Goal: Task Accomplishment & Management: Manage account settings

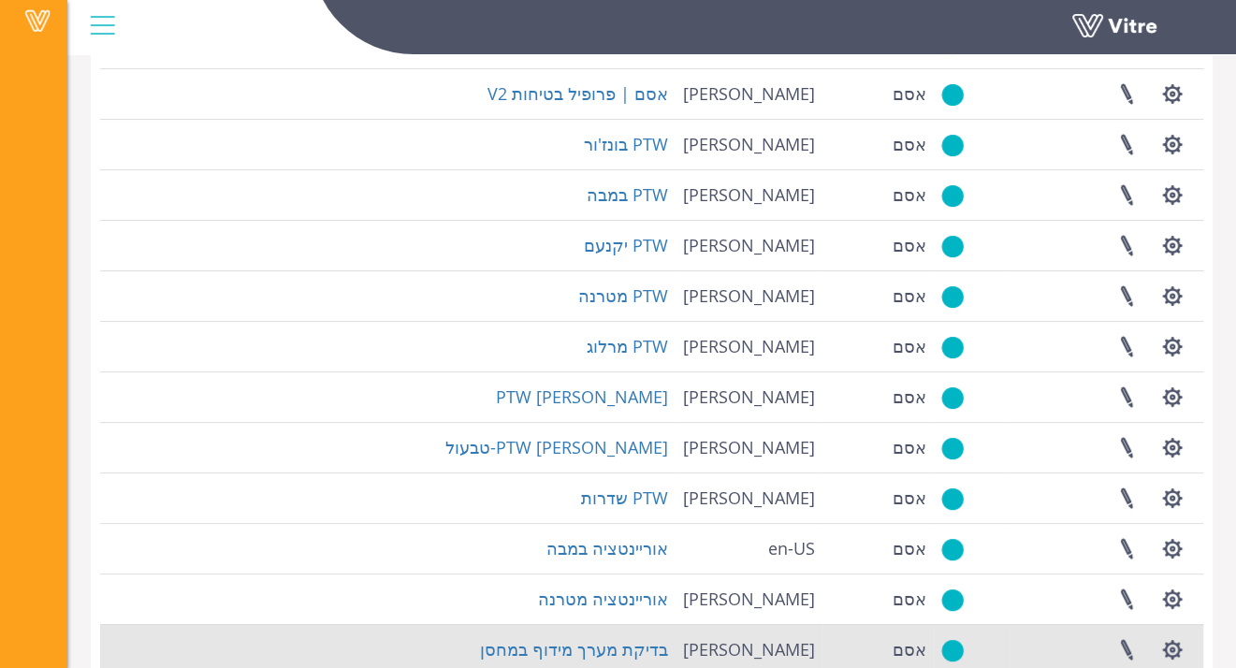
scroll to position [221, 0]
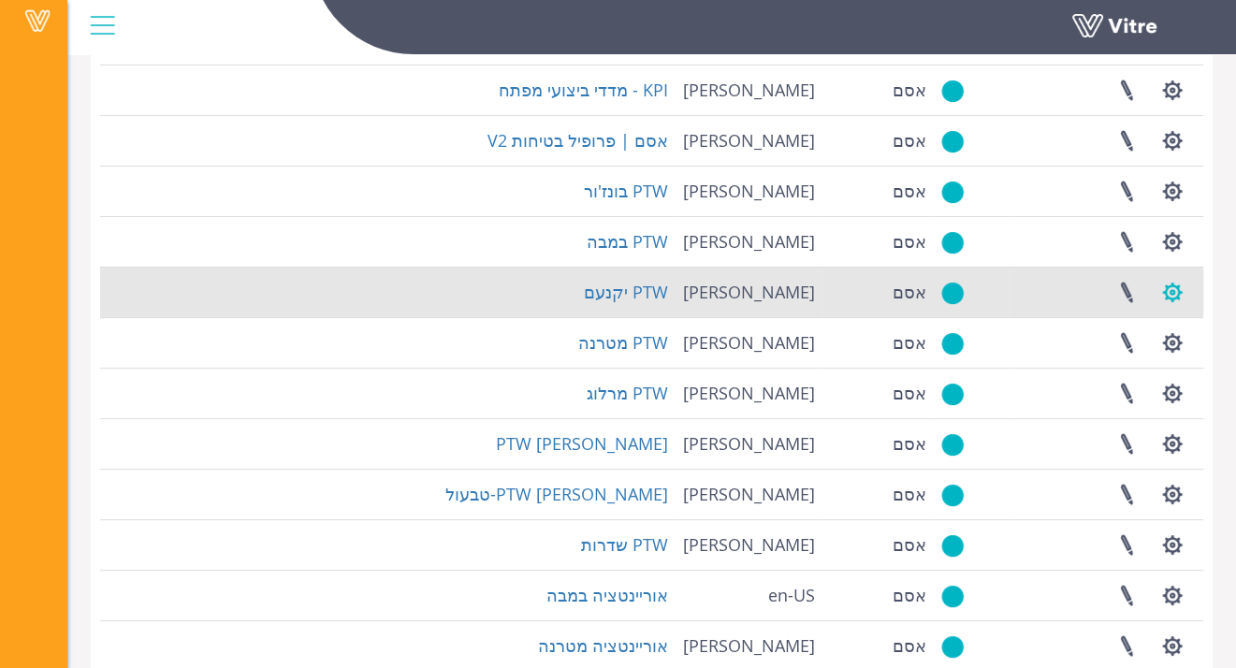
click at [1164, 289] on button "button" at bounding box center [1172, 293] width 47 height 50
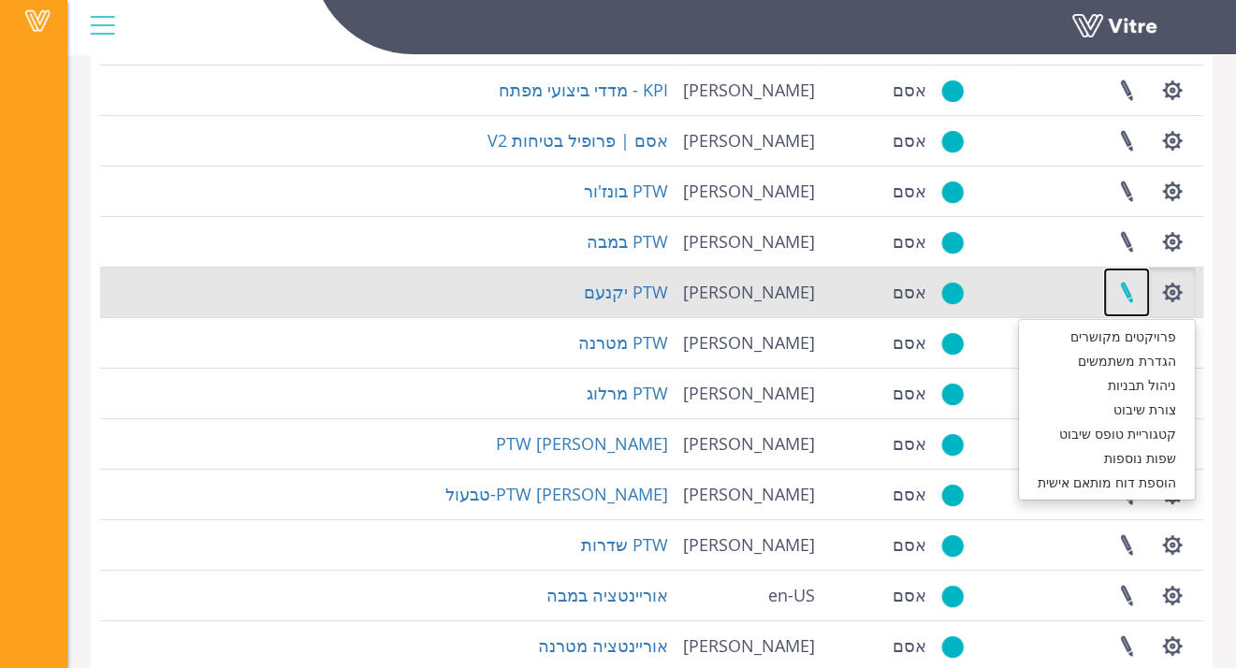
click at [1131, 291] on link at bounding box center [1127, 293] width 47 height 50
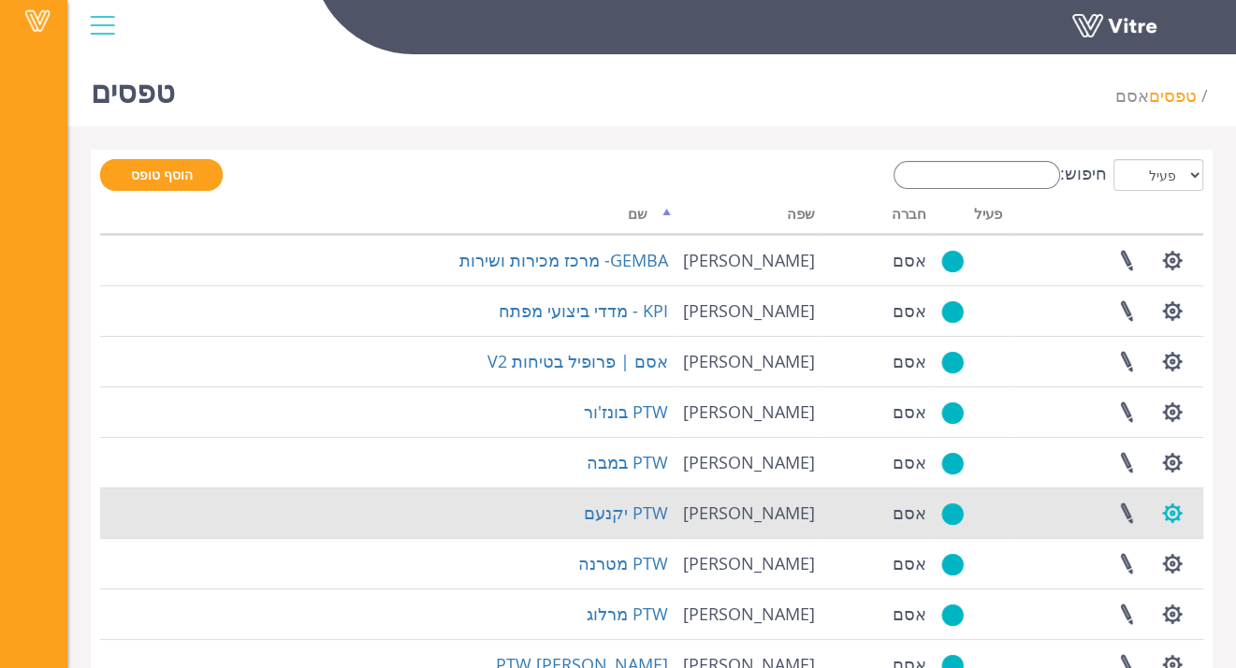
click at [1176, 517] on button "button" at bounding box center [1172, 514] width 47 height 50
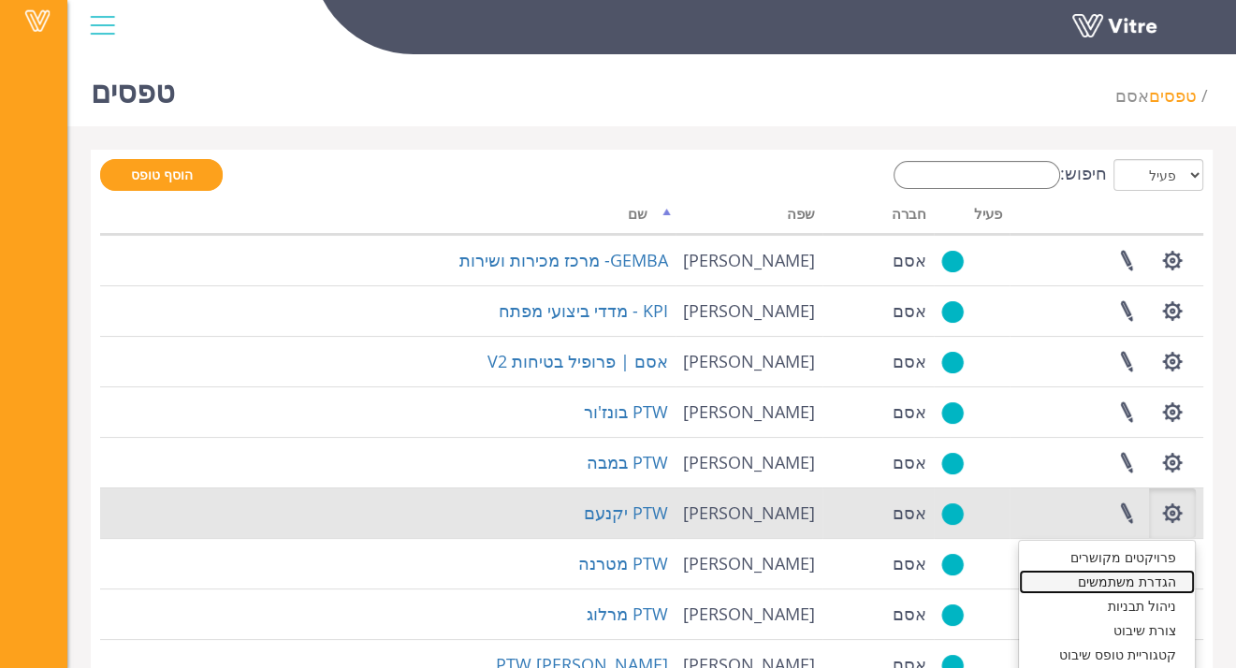
click at [1163, 577] on link "הגדרת משתמשים" at bounding box center [1107, 582] width 176 height 24
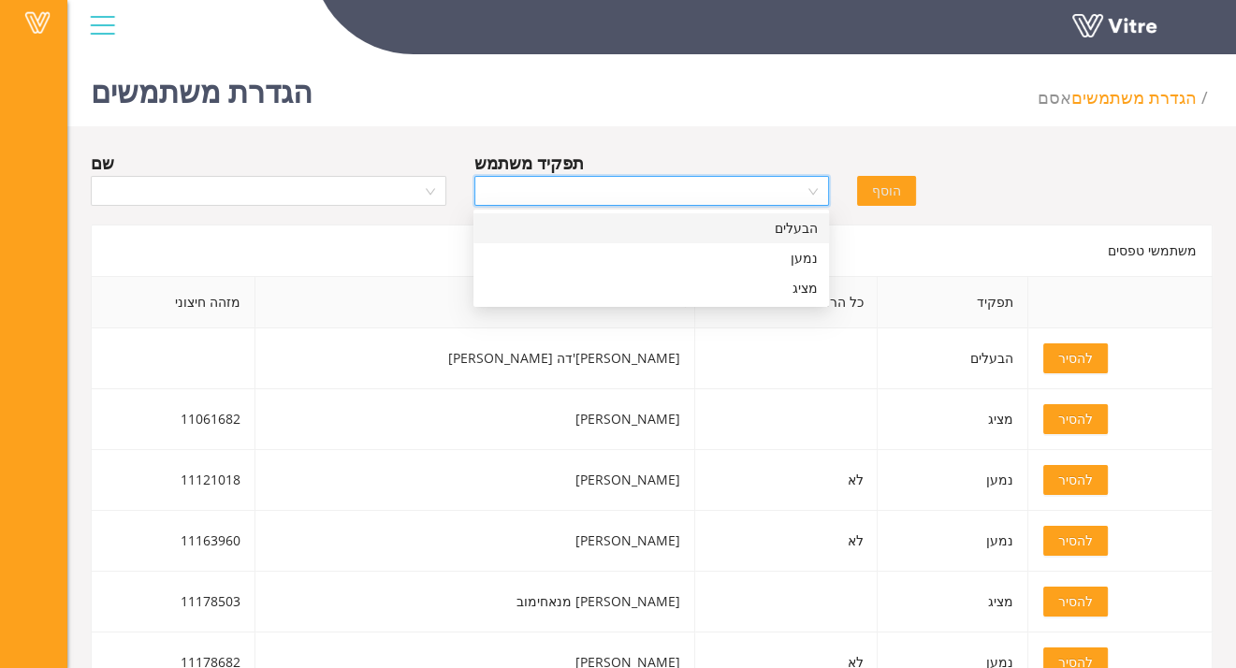
click at [657, 195] on input "search" at bounding box center [646, 191] width 320 height 28
click at [784, 264] on div "נמען" at bounding box center [651, 258] width 333 height 21
click at [419, 187] on input "search" at bounding box center [262, 191] width 320 height 28
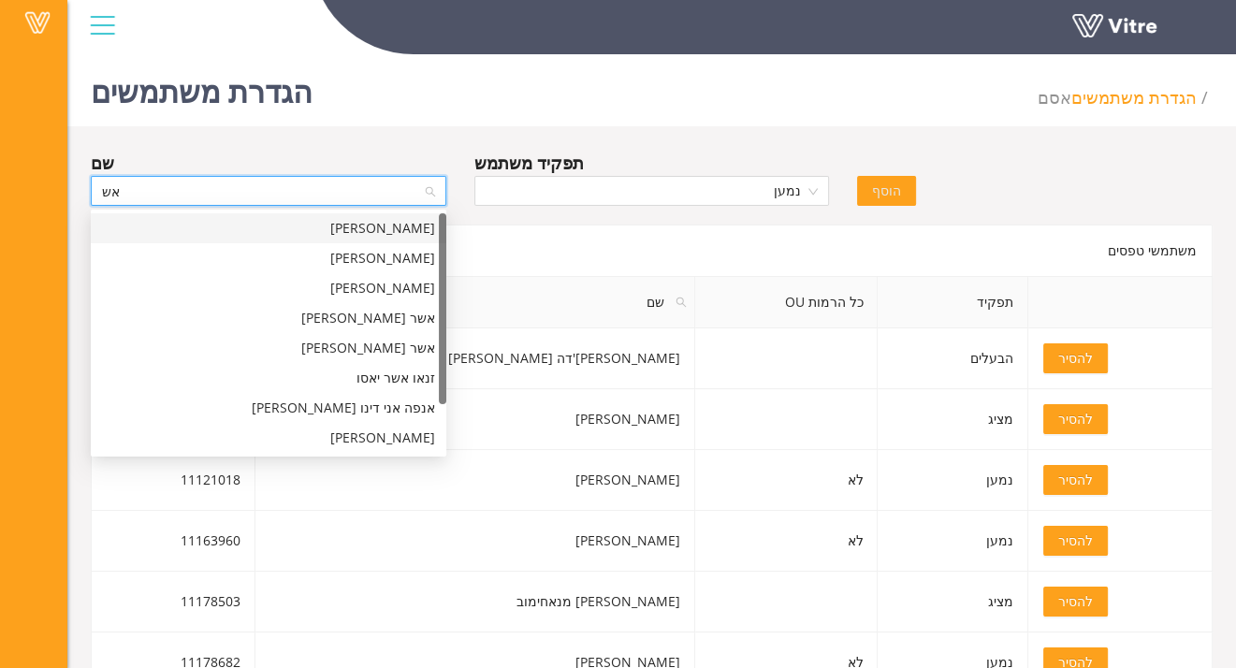
type input "א"
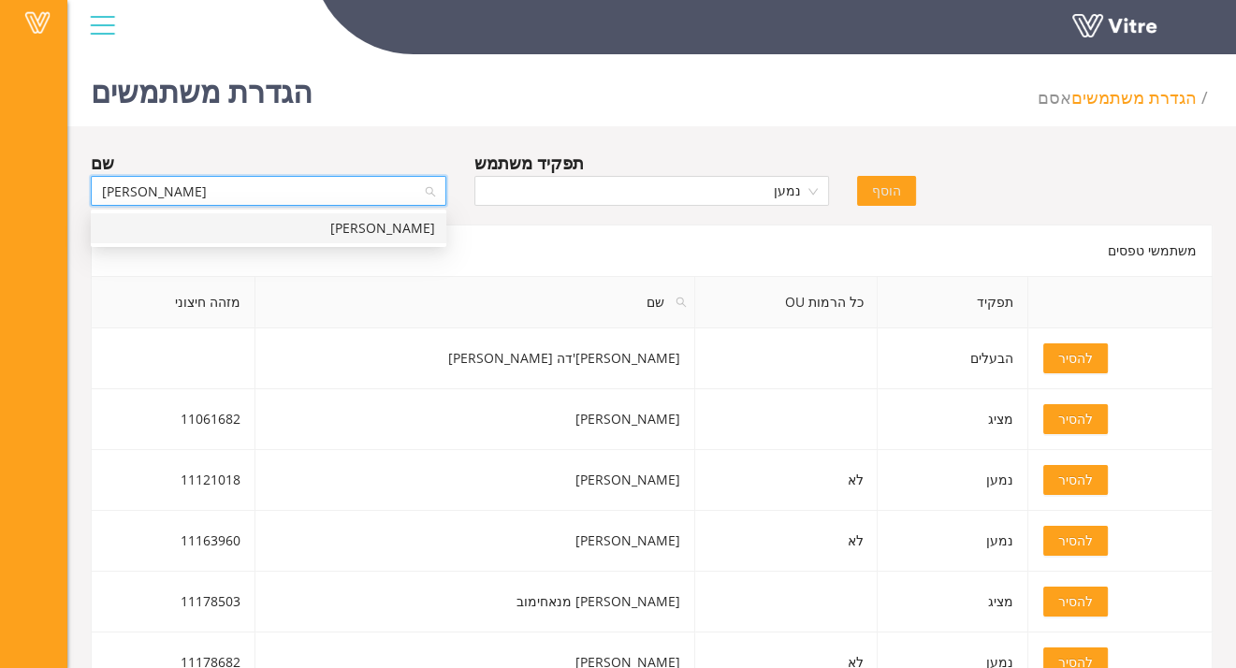
type input "אלון אשר"
click at [397, 230] on div "אלון אשר" at bounding box center [268, 228] width 333 height 21
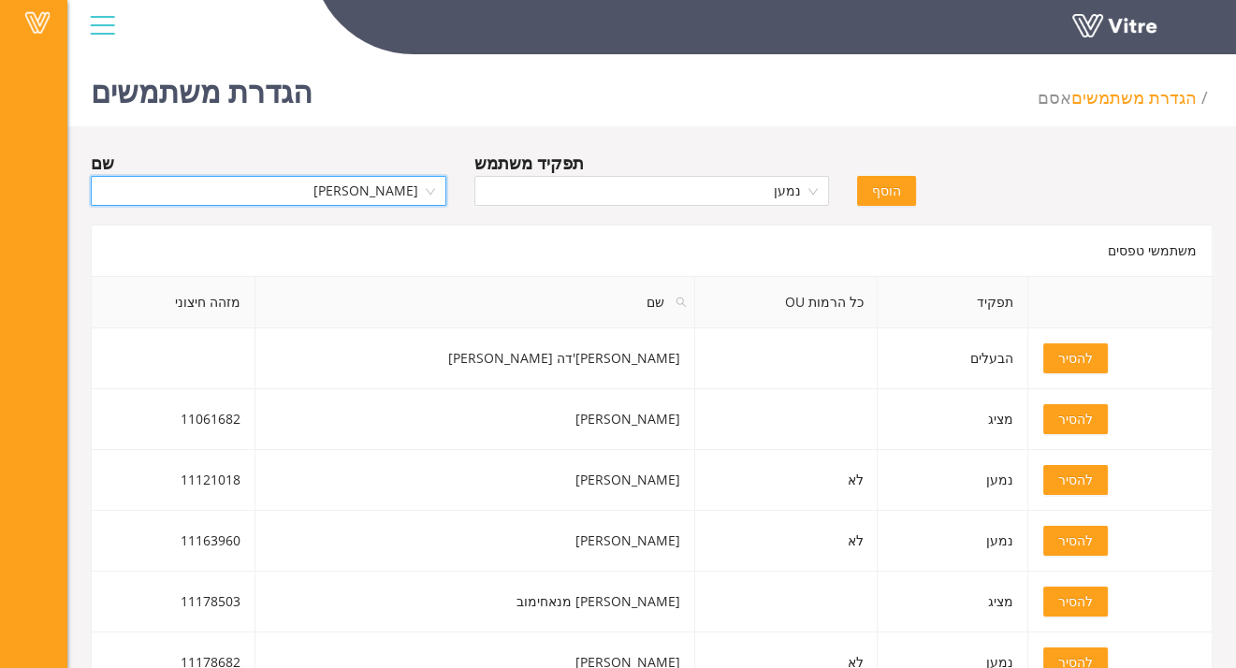
click at [898, 190] on span "הוסף" at bounding box center [886, 191] width 29 height 21
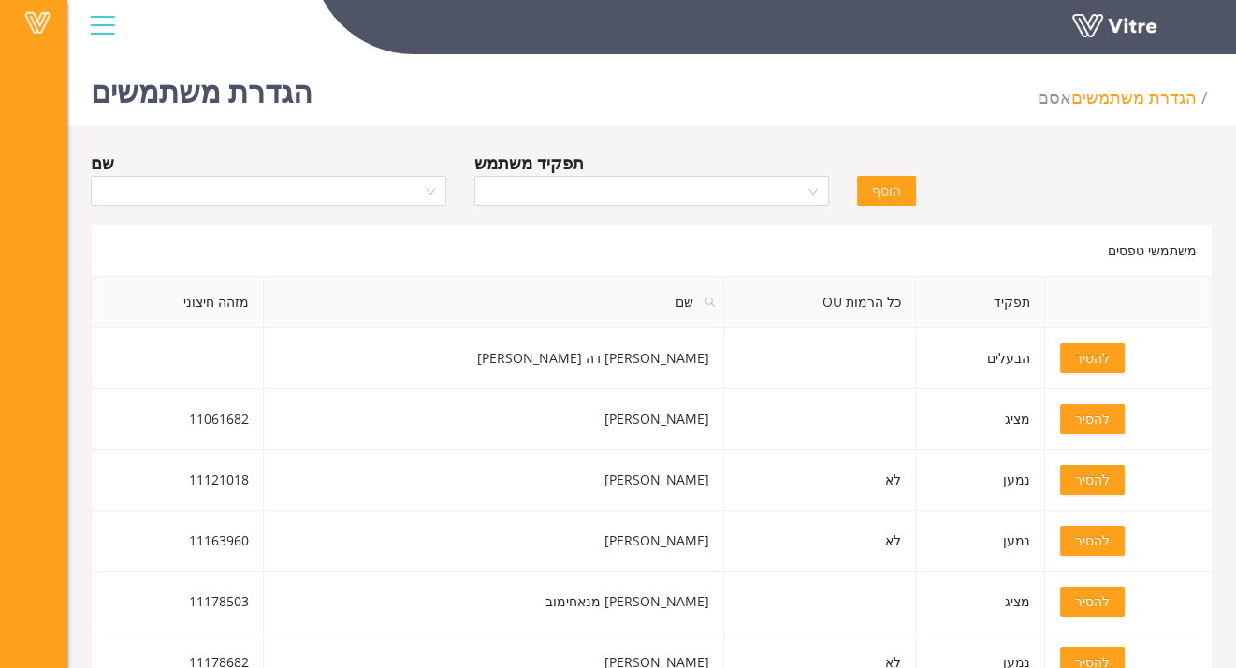
click at [95, 27] on div at bounding box center [102, 25] width 42 height 51
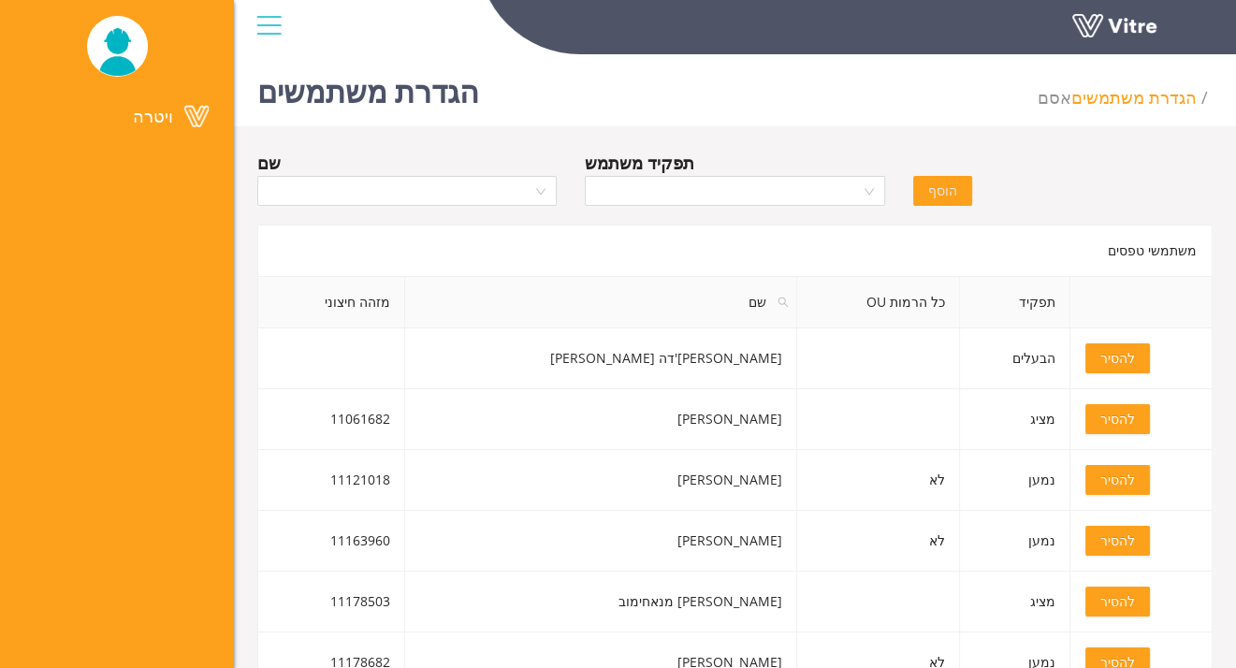
click at [282, 19] on div at bounding box center [269, 25] width 42 height 51
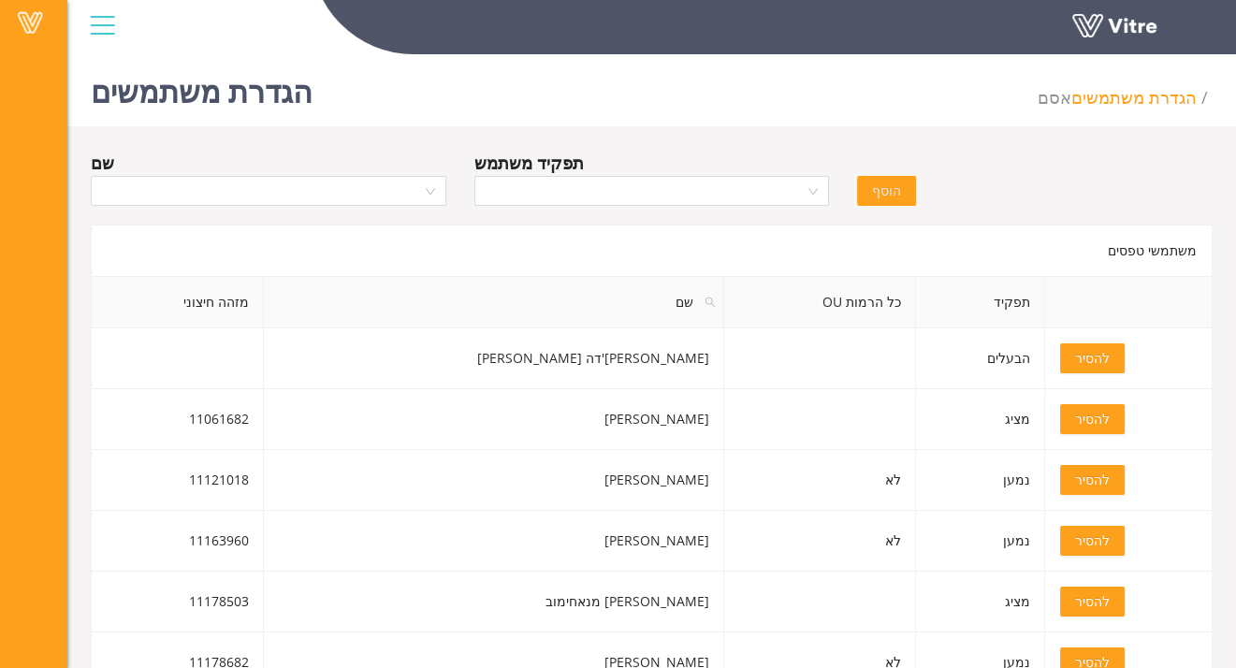
click at [1168, 92] on li "הגדרת משתמשים" at bounding box center [1142, 97] width 141 height 26
click at [1177, 247] on div "משתמשי טפסים" at bounding box center [652, 250] width 1122 height 51
click at [109, 25] on div at bounding box center [102, 25] width 42 height 51
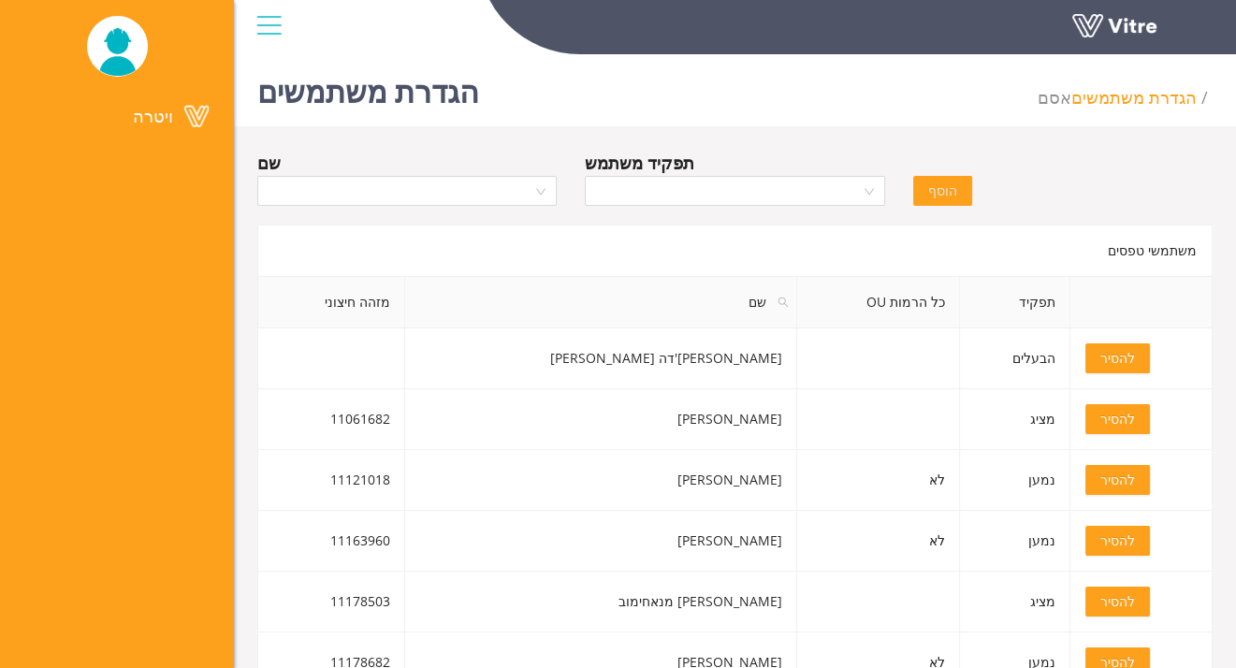
click at [109, 25] on img at bounding box center [117, 46] width 61 height 59
click at [286, 28] on div at bounding box center [269, 25] width 42 height 51
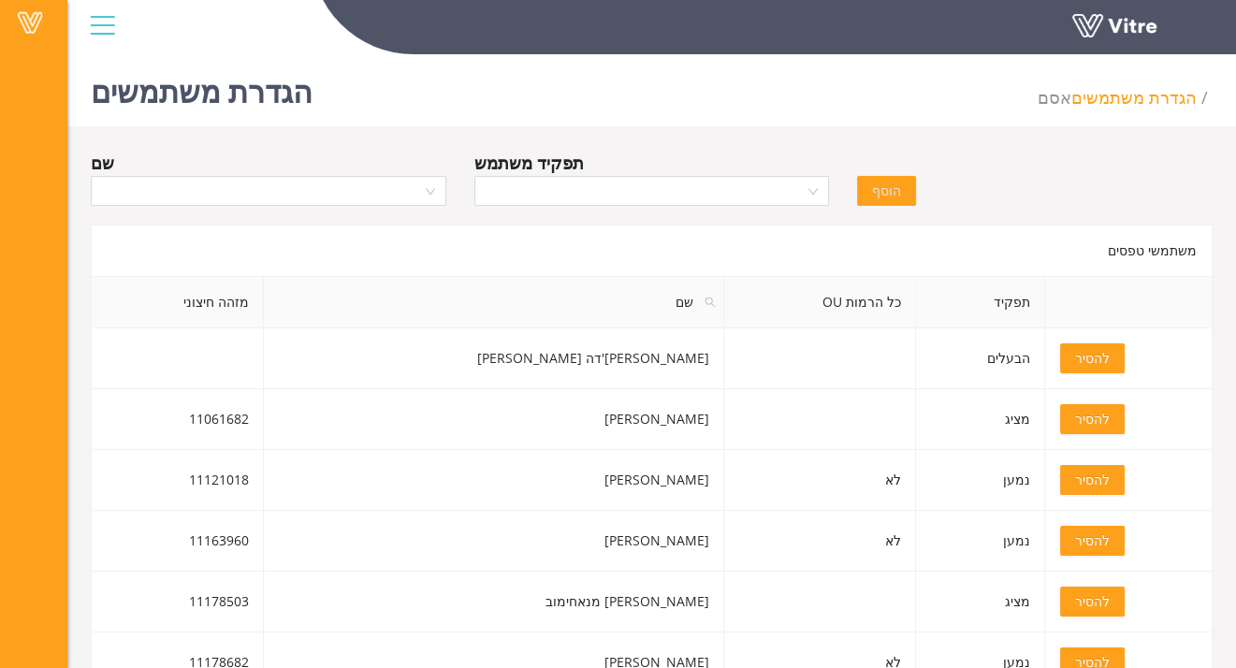
click at [87, 23] on div at bounding box center [102, 25] width 42 height 51
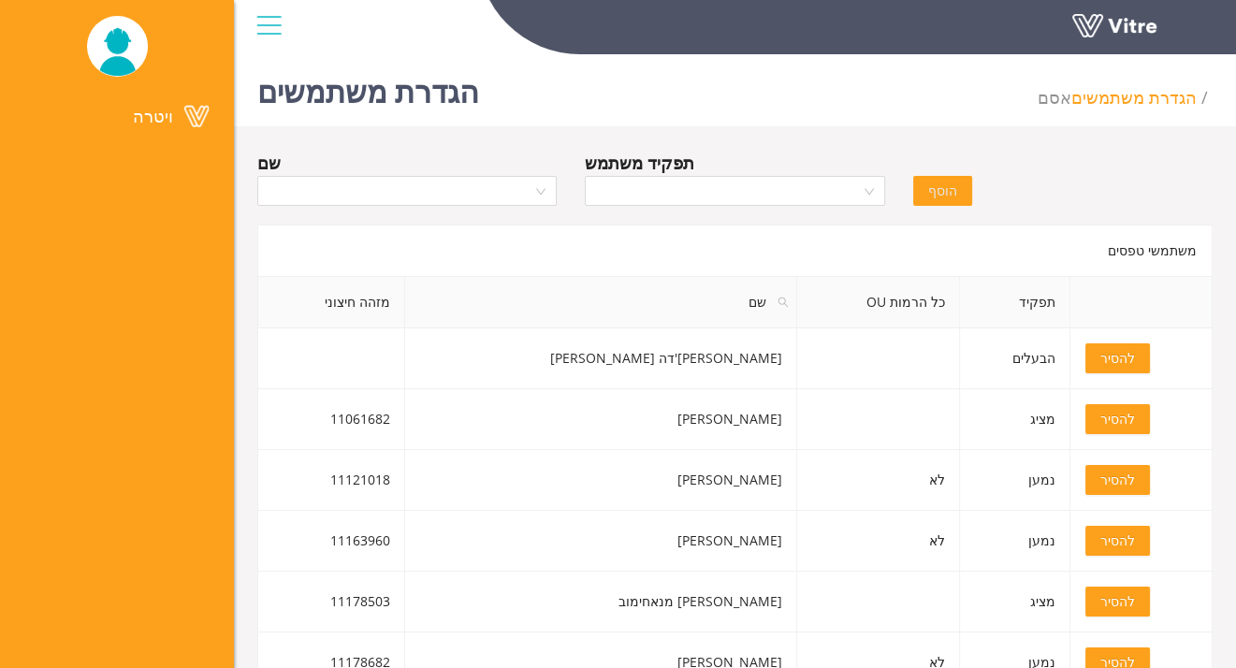
click at [273, 20] on div at bounding box center [269, 25] width 42 height 51
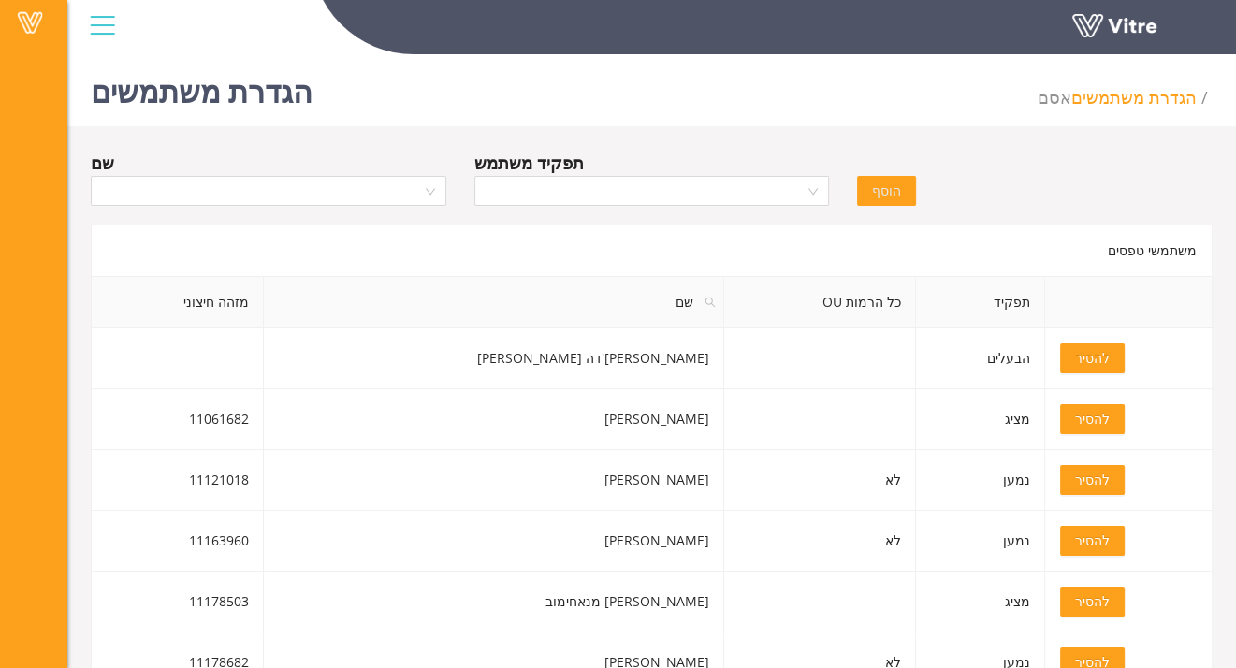
drag, startPoint x: 1250, startPoint y: 8, endPoint x: 501, endPoint y: 134, distance: 759.2
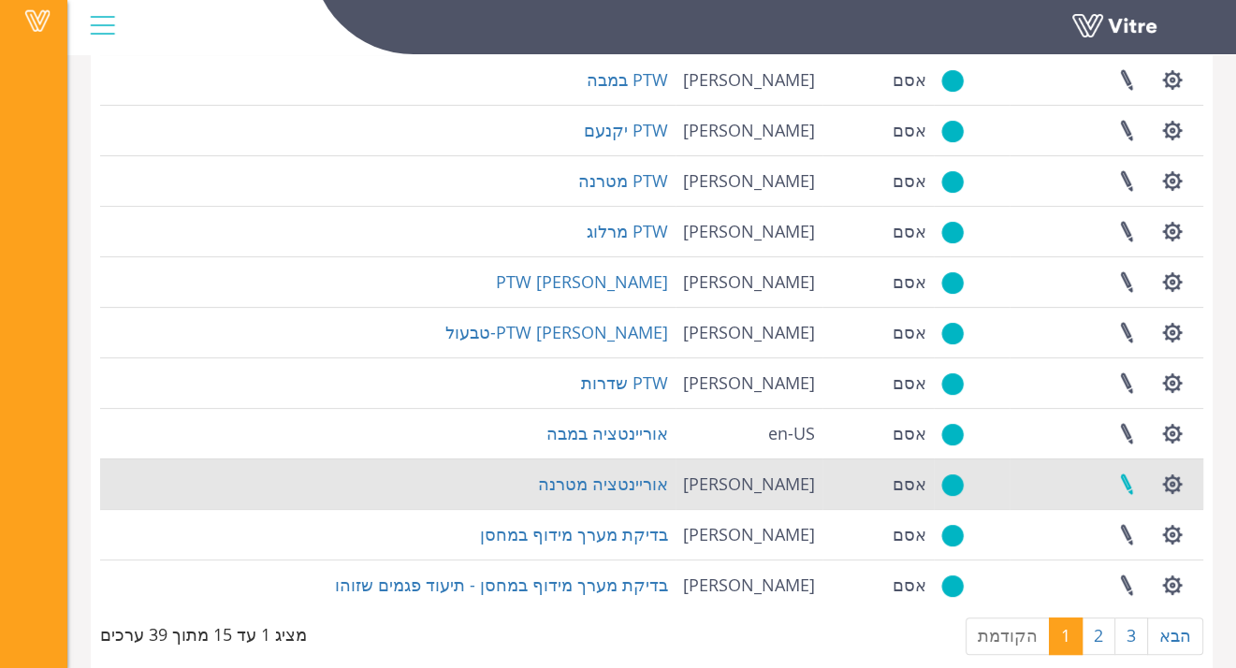
scroll to position [408, 0]
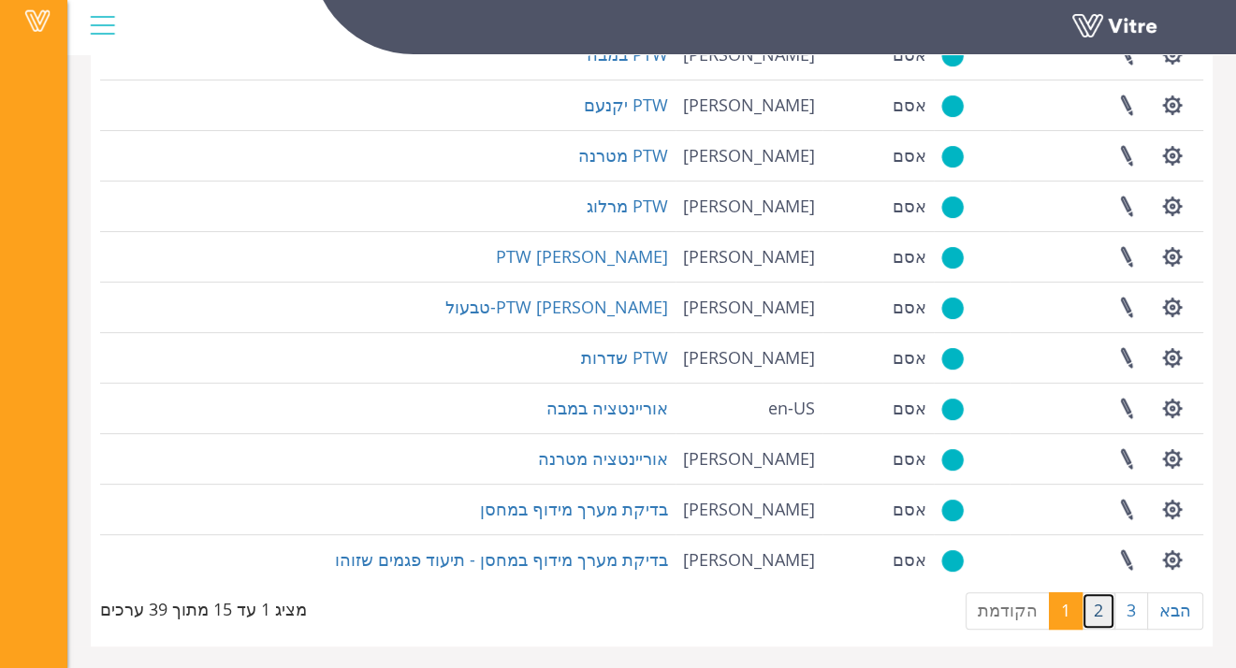
click at [1115, 611] on link "2" at bounding box center [1099, 610] width 34 height 37
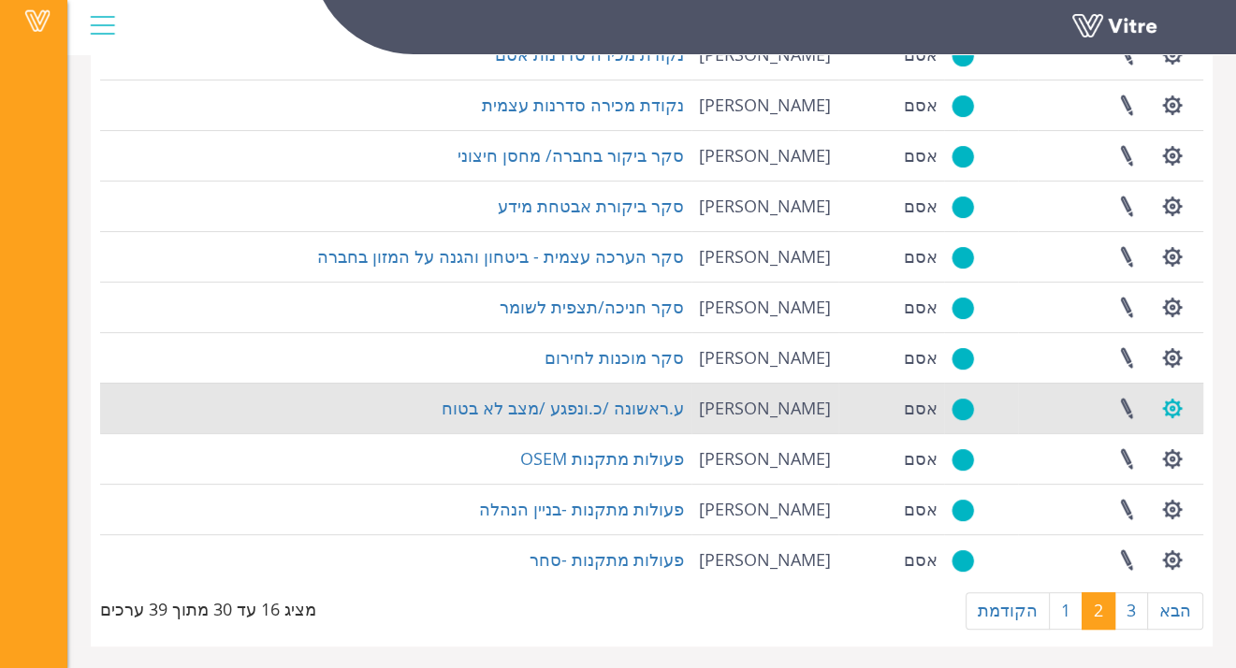
click at [1179, 402] on button "button" at bounding box center [1172, 409] width 47 height 50
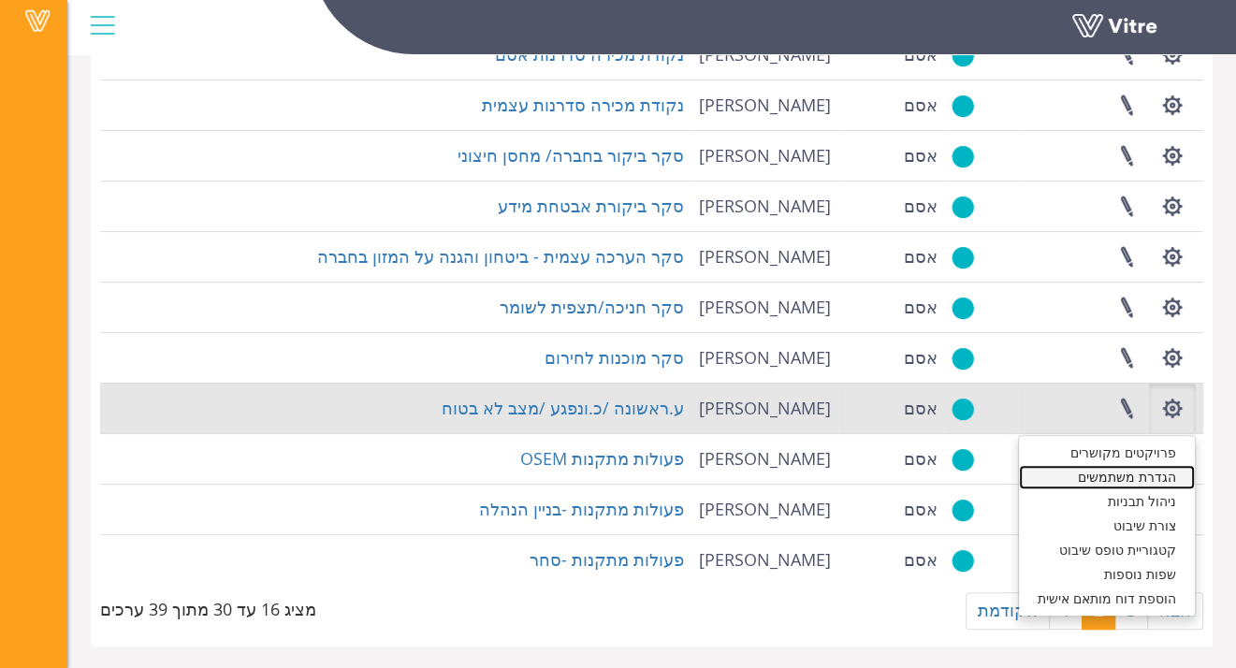
click at [1168, 480] on link "הגדרת משתמשים" at bounding box center [1107, 477] width 176 height 24
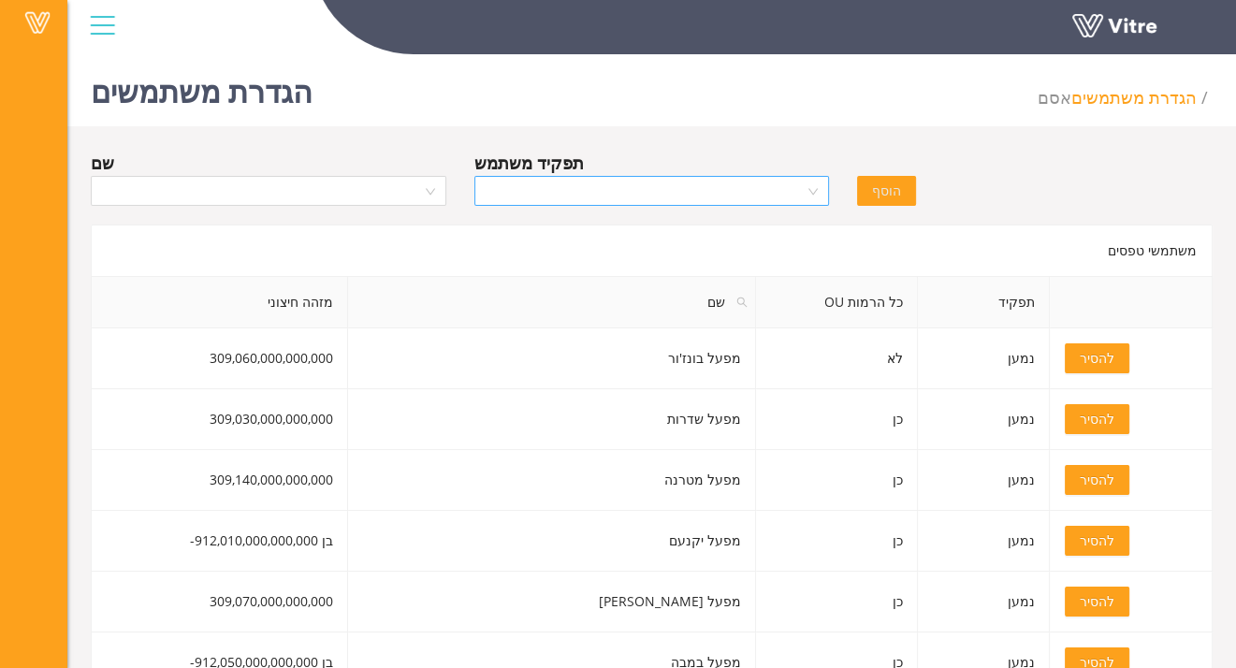
click at [817, 202] on div at bounding box center [653, 191] width 356 height 30
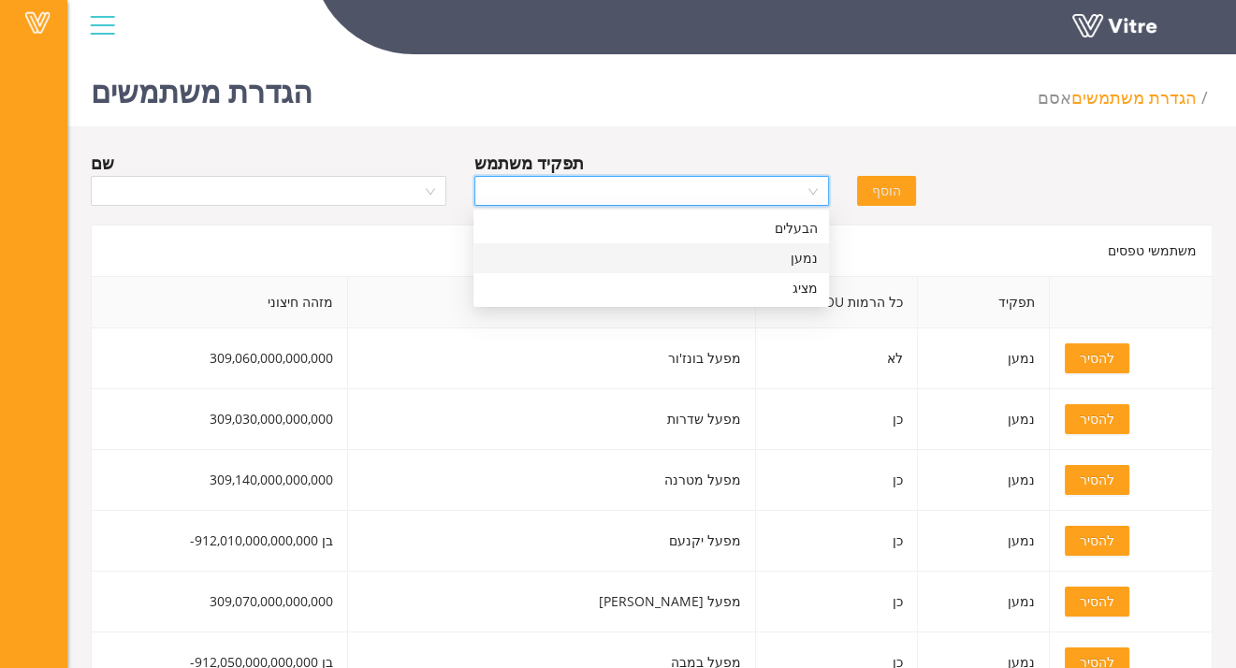
click at [809, 263] on div "נמען" at bounding box center [651, 258] width 333 height 21
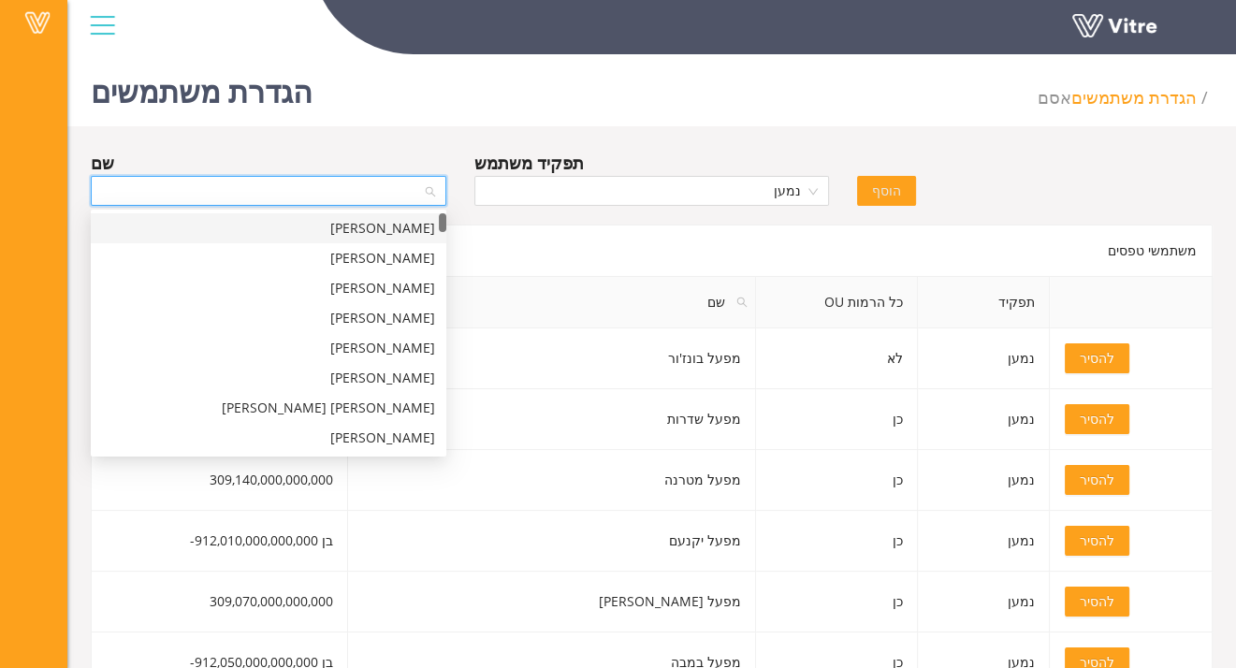
click at [409, 187] on input "search" at bounding box center [262, 191] width 320 height 28
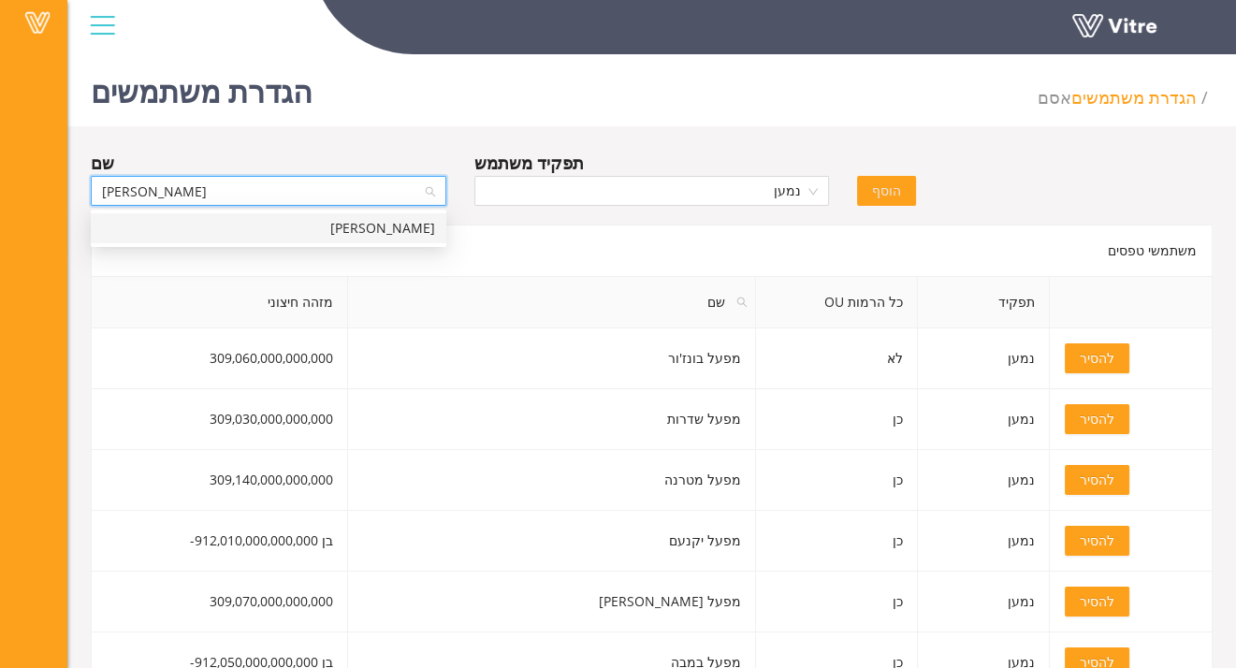
type input "[PERSON_NAME]"
click at [402, 232] on div "אלון אשר" at bounding box center [268, 228] width 333 height 21
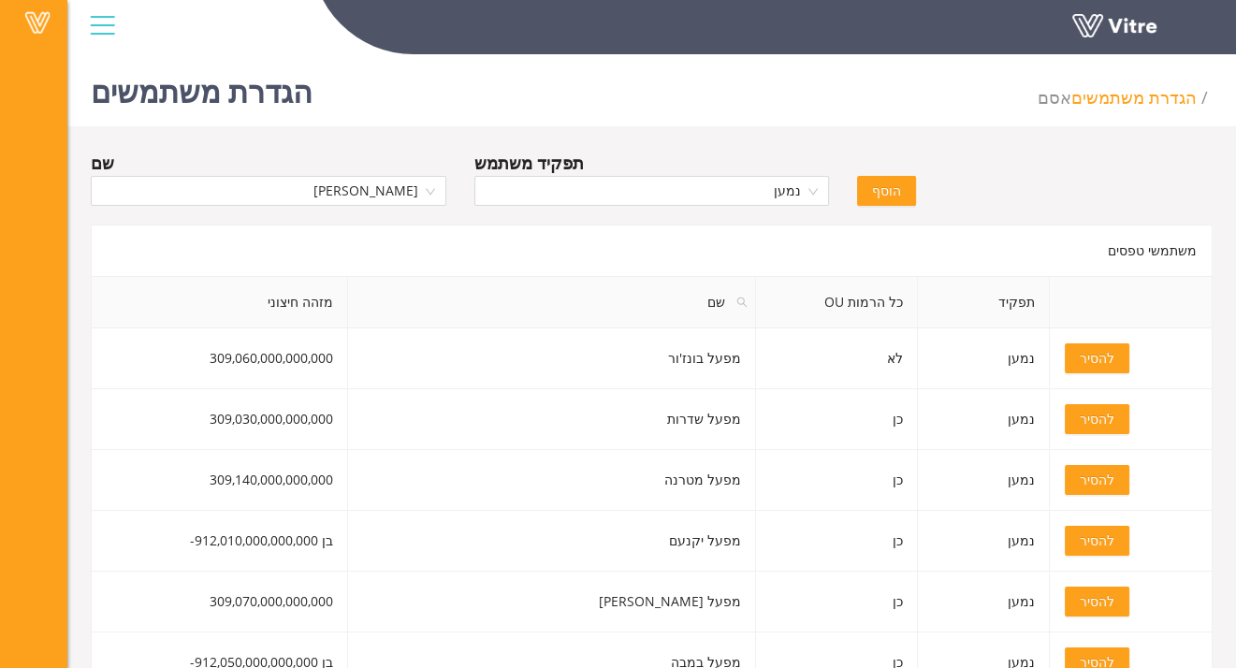
click at [893, 190] on span "הוסף" at bounding box center [886, 191] width 29 height 21
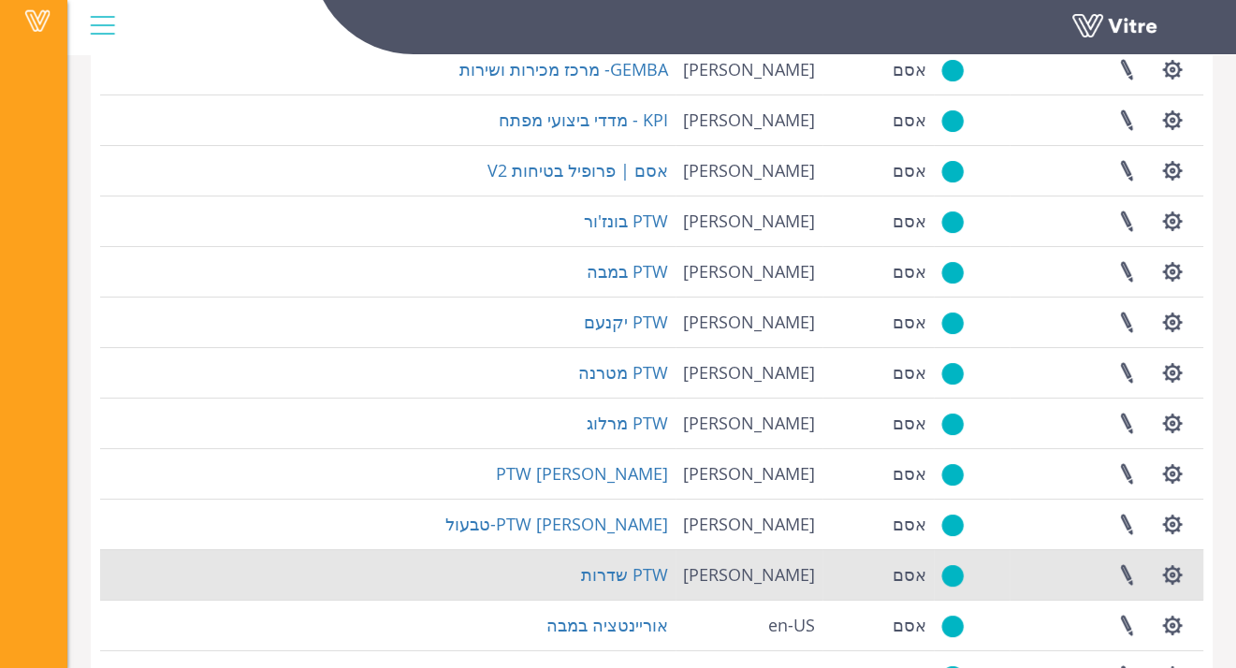
scroll to position [408, 0]
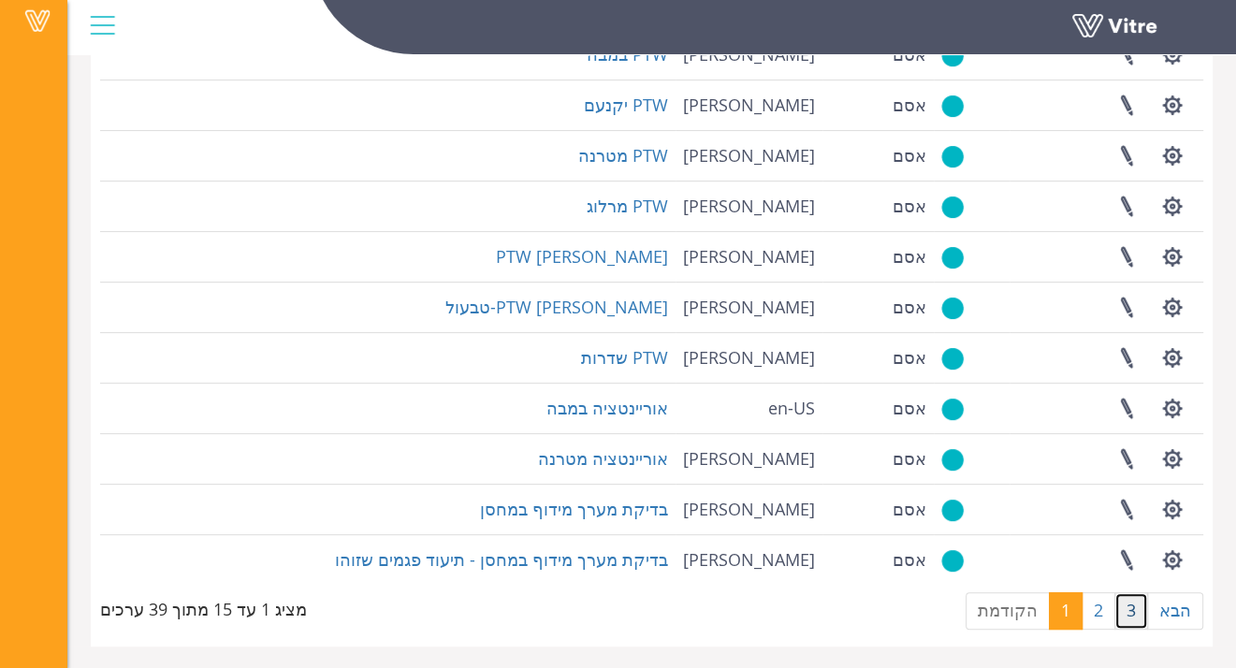
click at [1126, 595] on link "3" at bounding box center [1132, 610] width 34 height 37
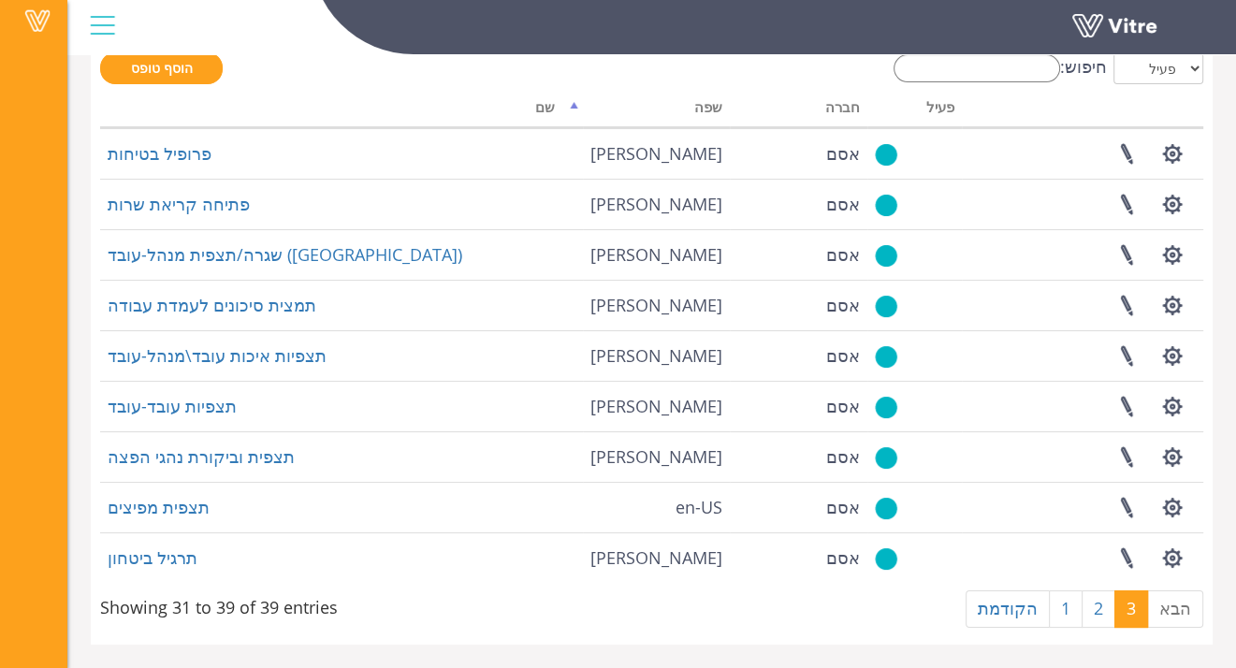
scroll to position [105, 0]
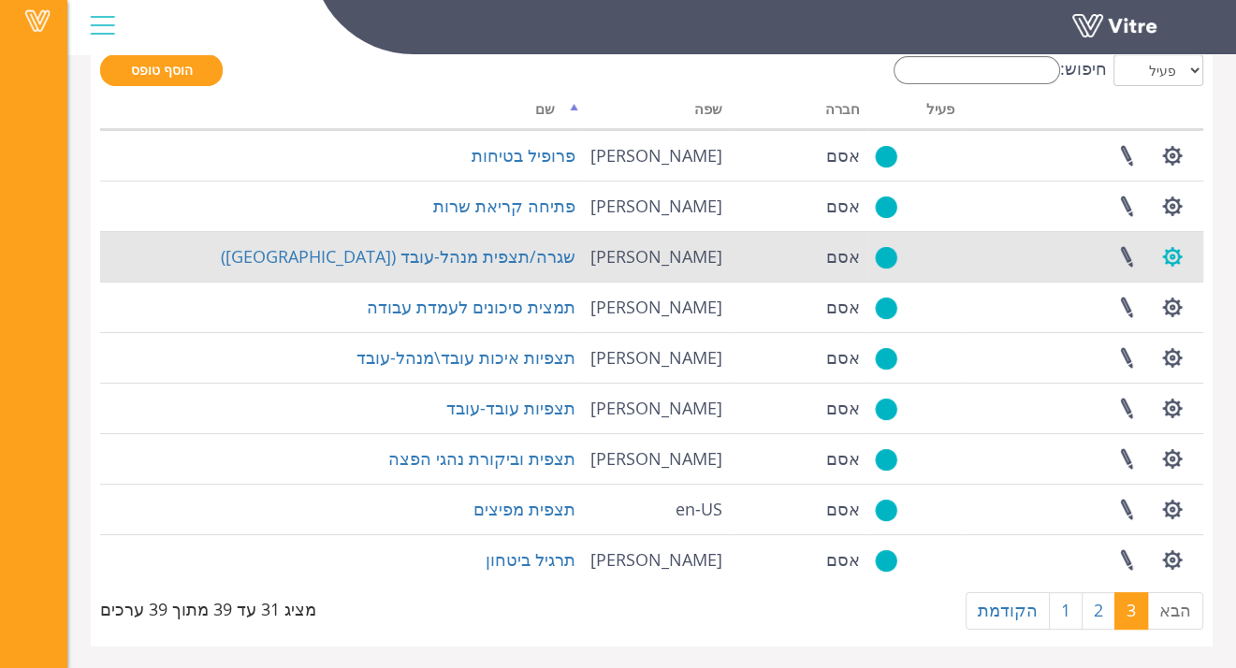
click at [1169, 260] on button "button" at bounding box center [1172, 257] width 47 height 50
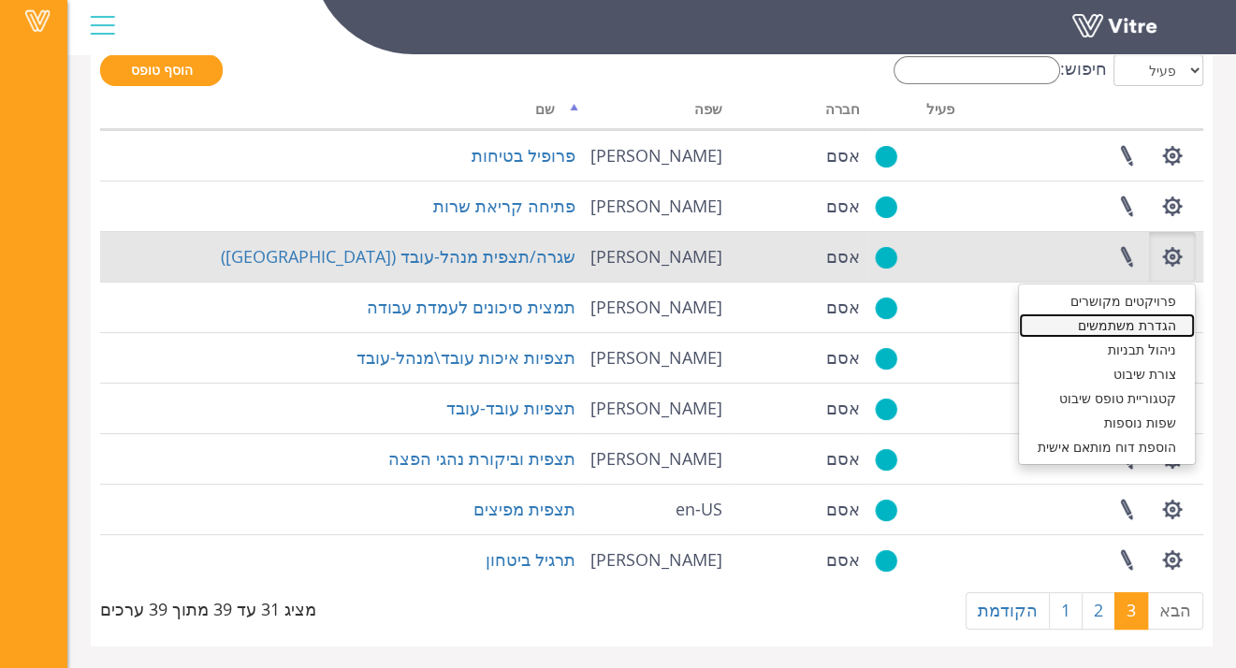
click at [1168, 318] on link "הגדרת משתמשים" at bounding box center [1107, 326] width 176 height 24
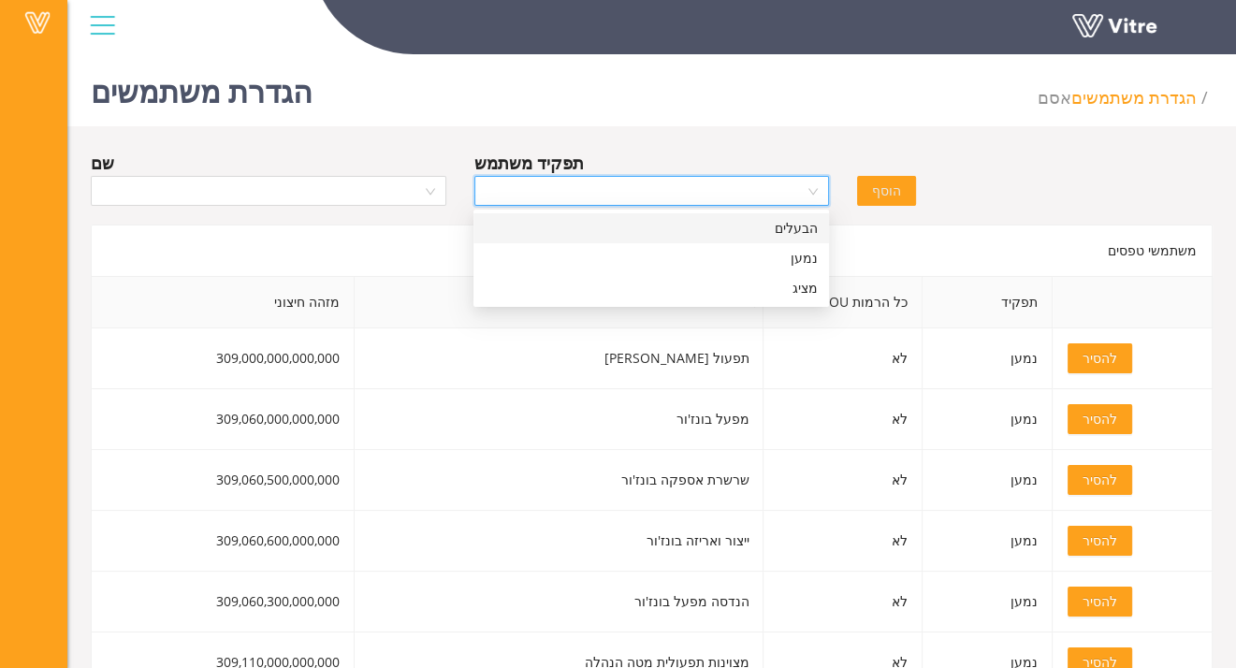
click at [799, 188] on input "search" at bounding box center [646, 191] width 320 height 28
click at [812, 256] on div "נמען" at bounding box center [651, 258] width 333 height 21
drag, startPoint x: 450, startPoint y: 179, endPoint x: 389, endPoint y: 187, distance: 61.4
click at [439, 184] on div "שם" at bounding box center [269, 183] width 384 height 66
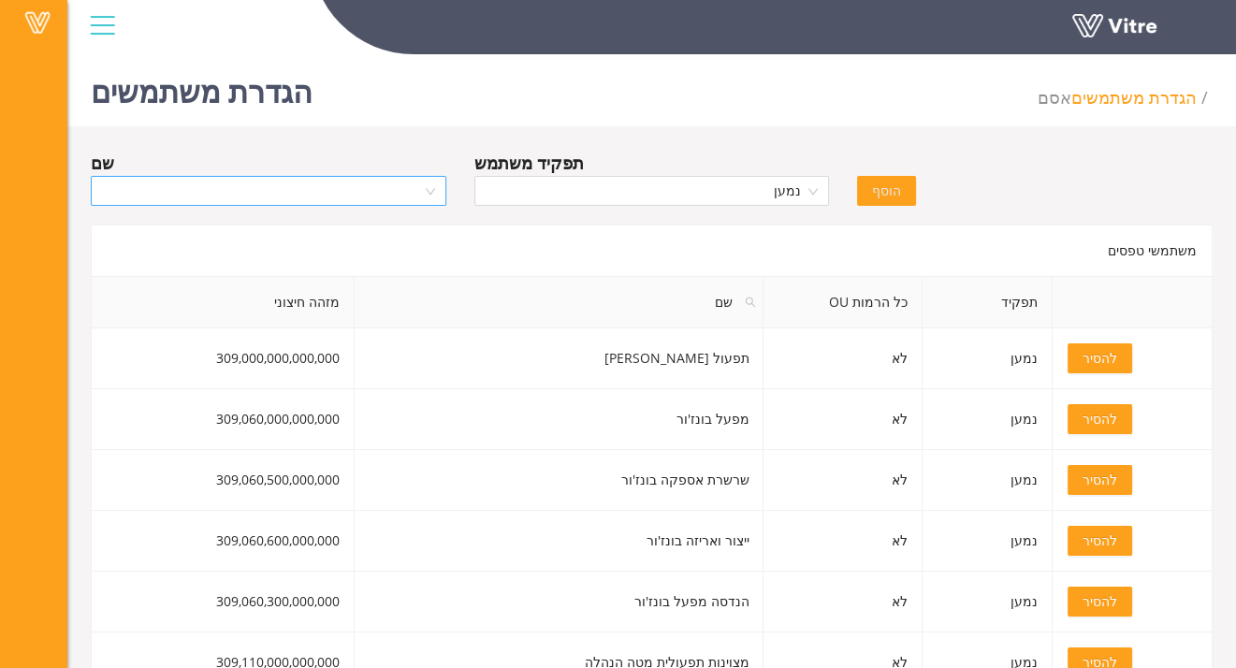
click at [389, 187] on input "search" at bounding box center [262, 191] width 320 height 28
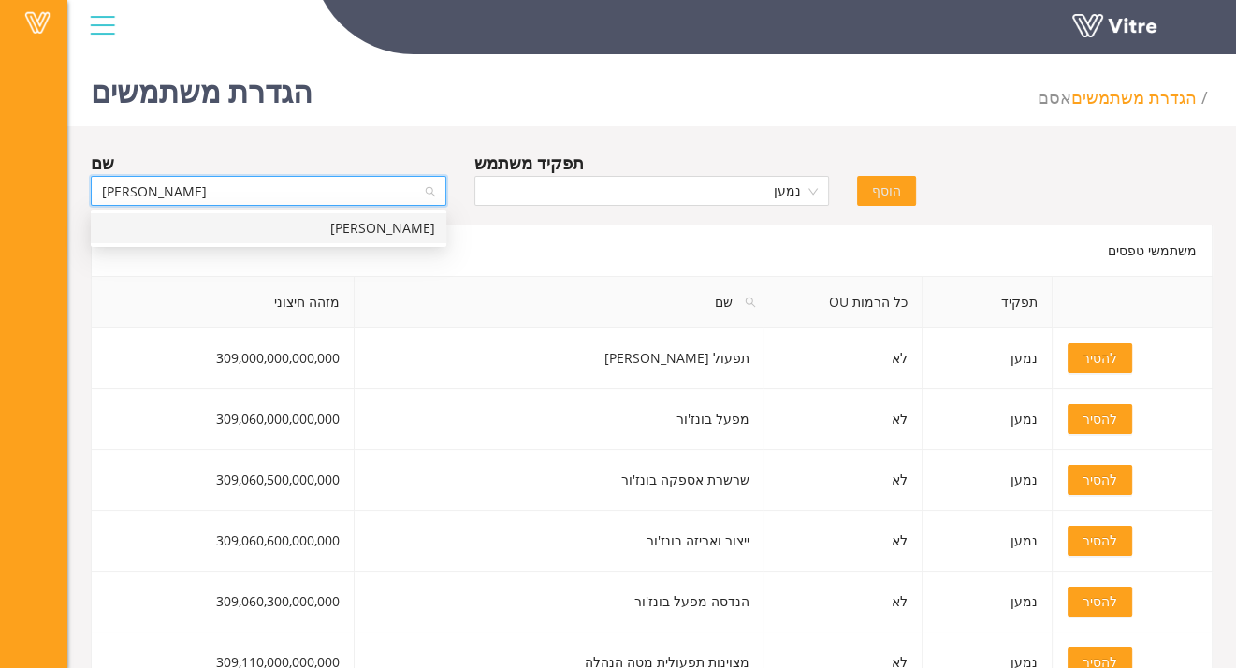
type input "אלון אשר"
click at [431, 223] on div "אלון אשר" at bounding box center [268, 228] width 333 height 21
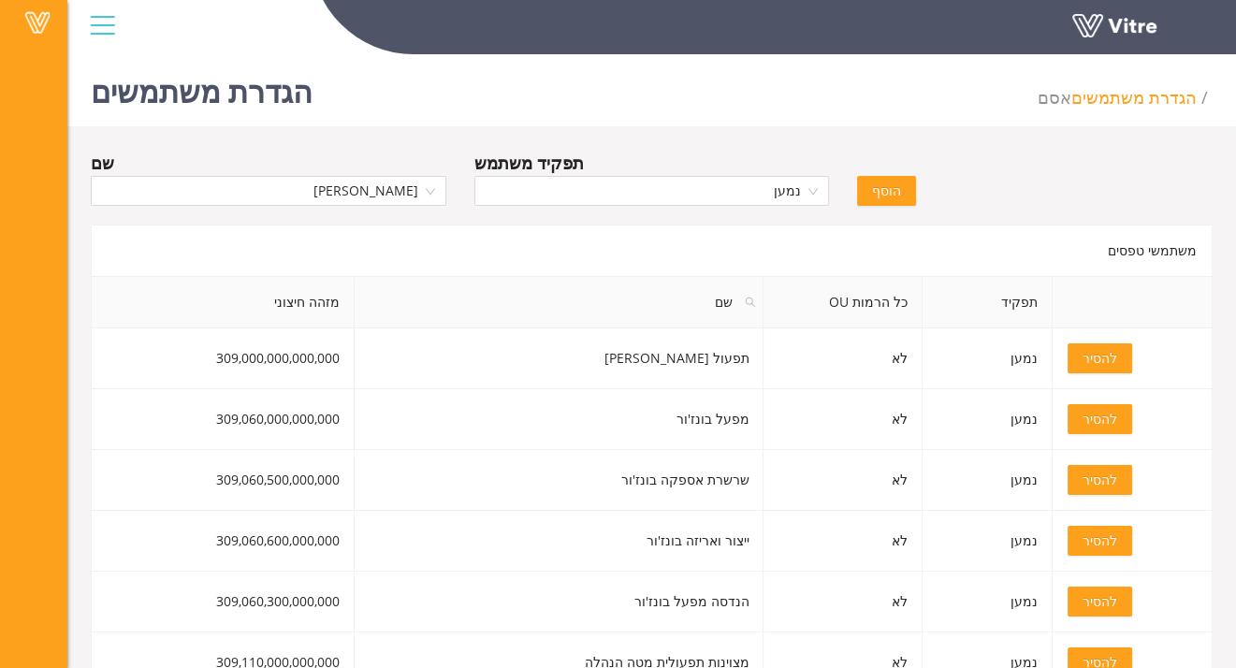
click at [881, 192] on span "הוסף" at bounding box center [886, 191] width 29 height 21
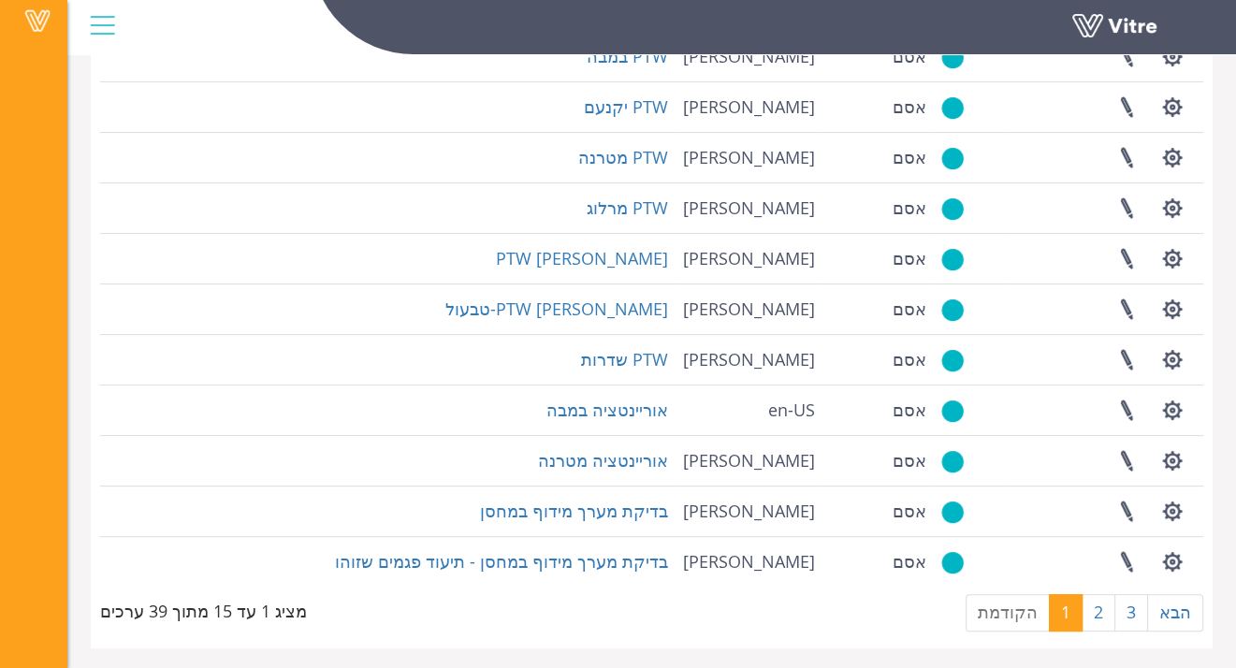
scroll to position [408, 0]
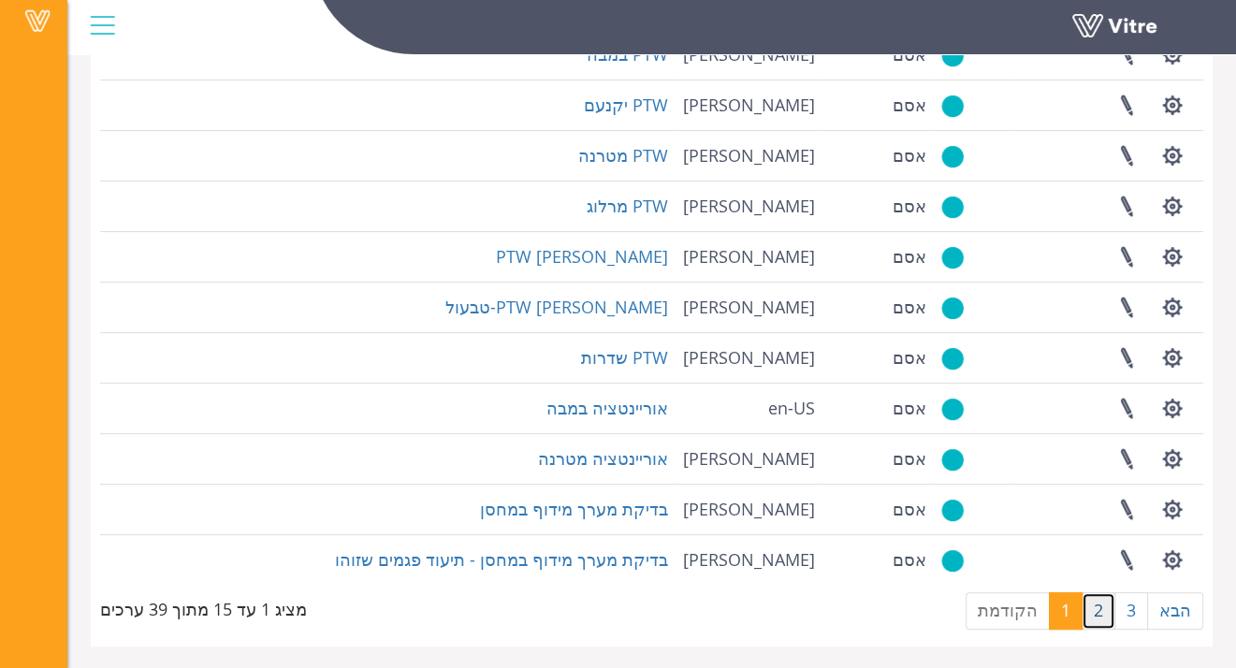
click at [1104, 620] on link "2" at bounding box center [1099, 610] width 34 height 37
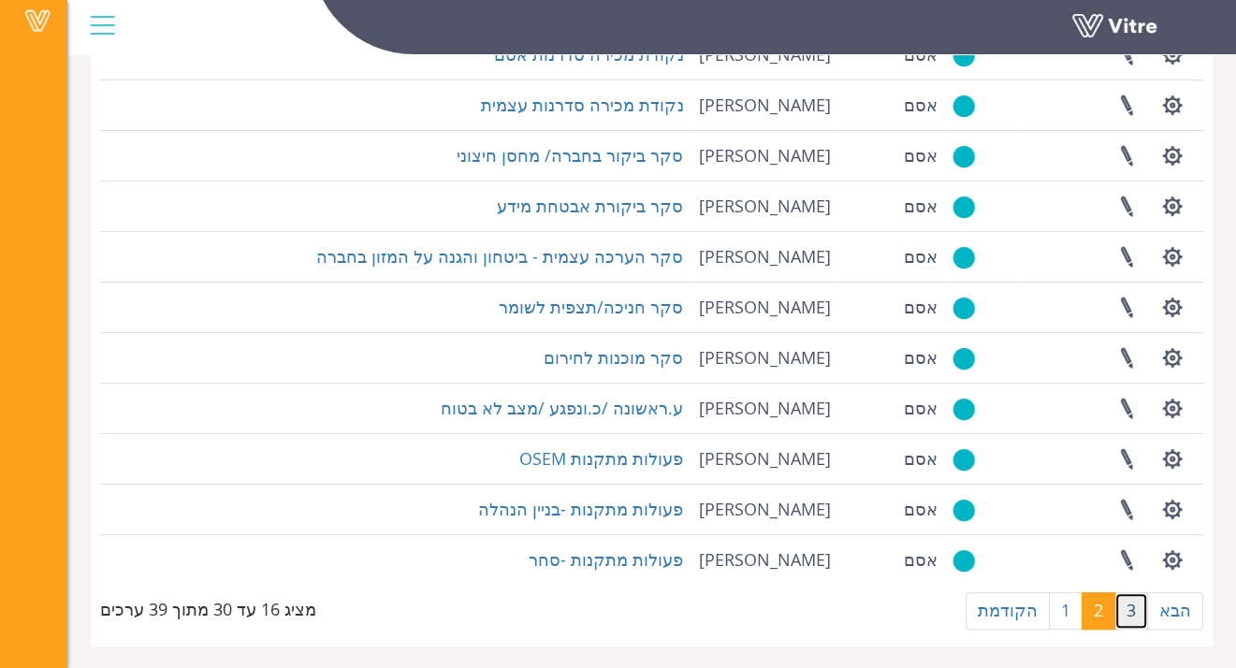
click at [1137, 616] on link "3" at bounding box center [1132, 610] width 34 height 37
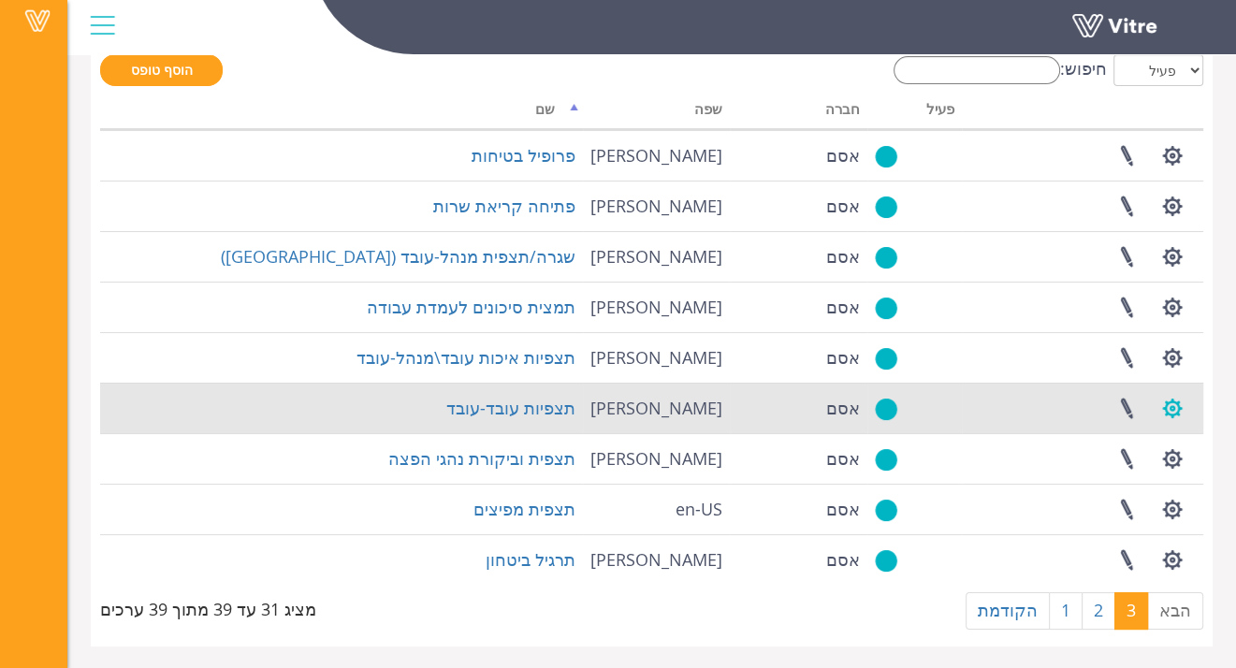
click at [1171, 405] on button "button" at bounding box center [1172, 409] width 47 height 50
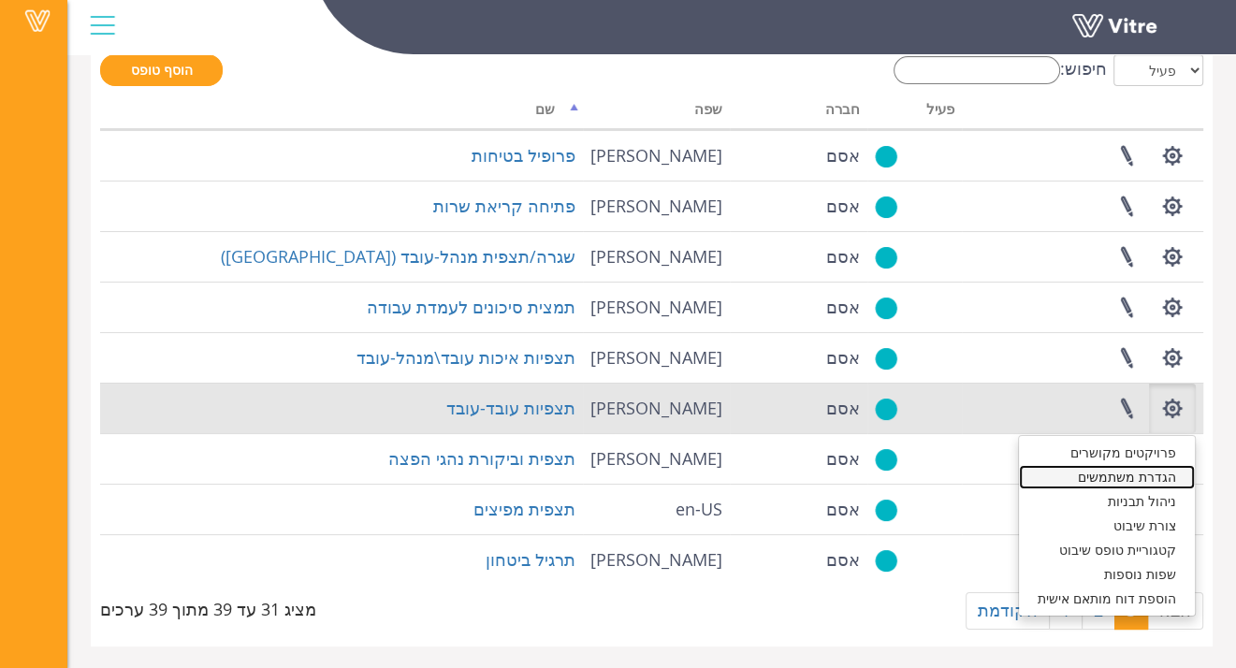
click at [1170, 481] on link "הגדרת משתמשים" at bounding box center [1107, 477] width 176 height 24
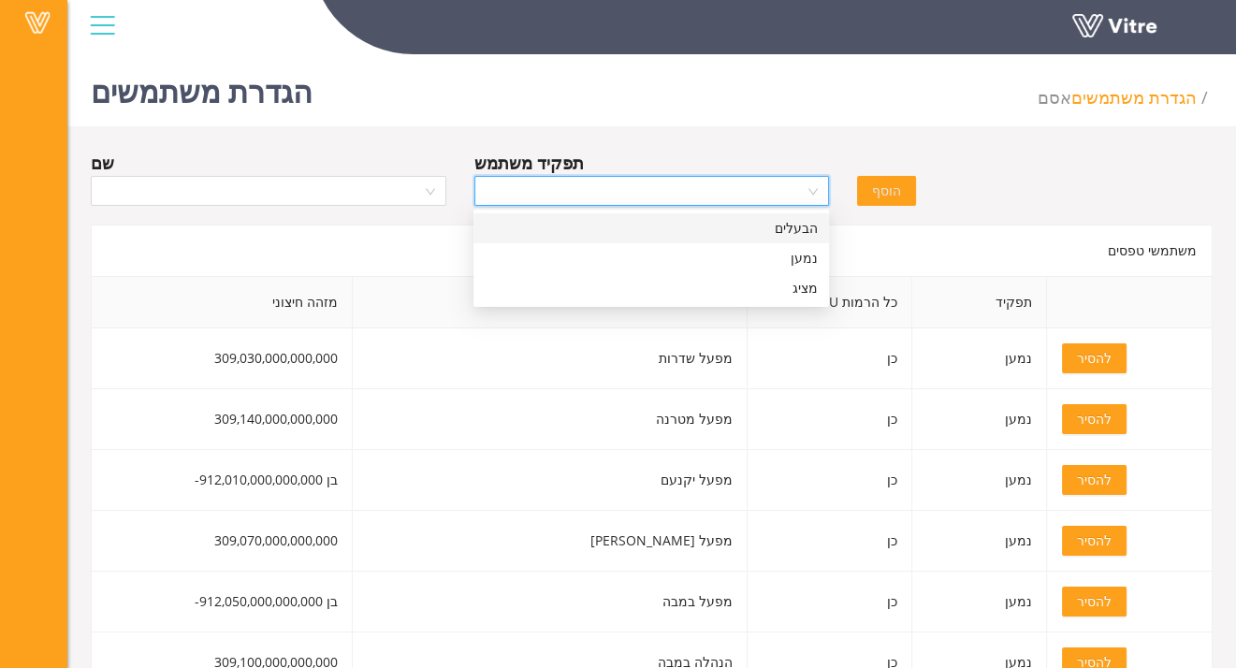
click at [802, 193] on input "search" at bounding box center [646, 191] width 320 height 28
click at [807, 260] on div "נמען" at bounding box center [651, 258] width 333 height 21
click at [809, 192] on span "נמען" at bounding box center [652, 191] width 333 height 28
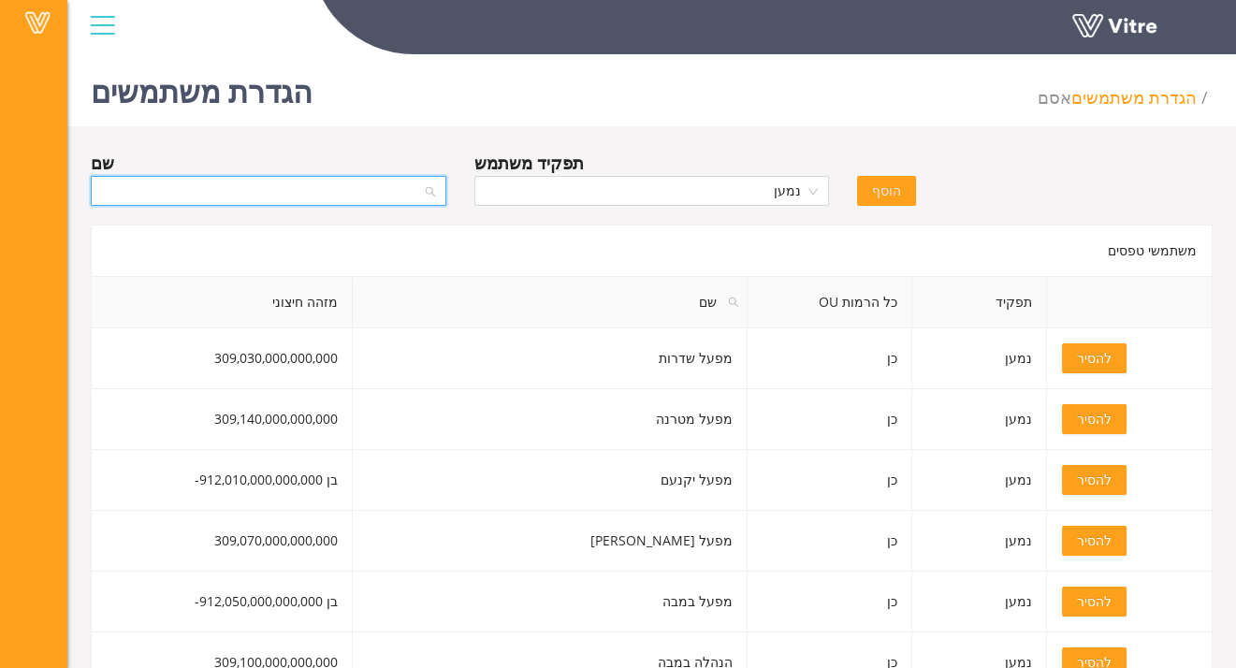
click at [294, 192] on input "search" at bounding box center [262, 191] width 320 height 28
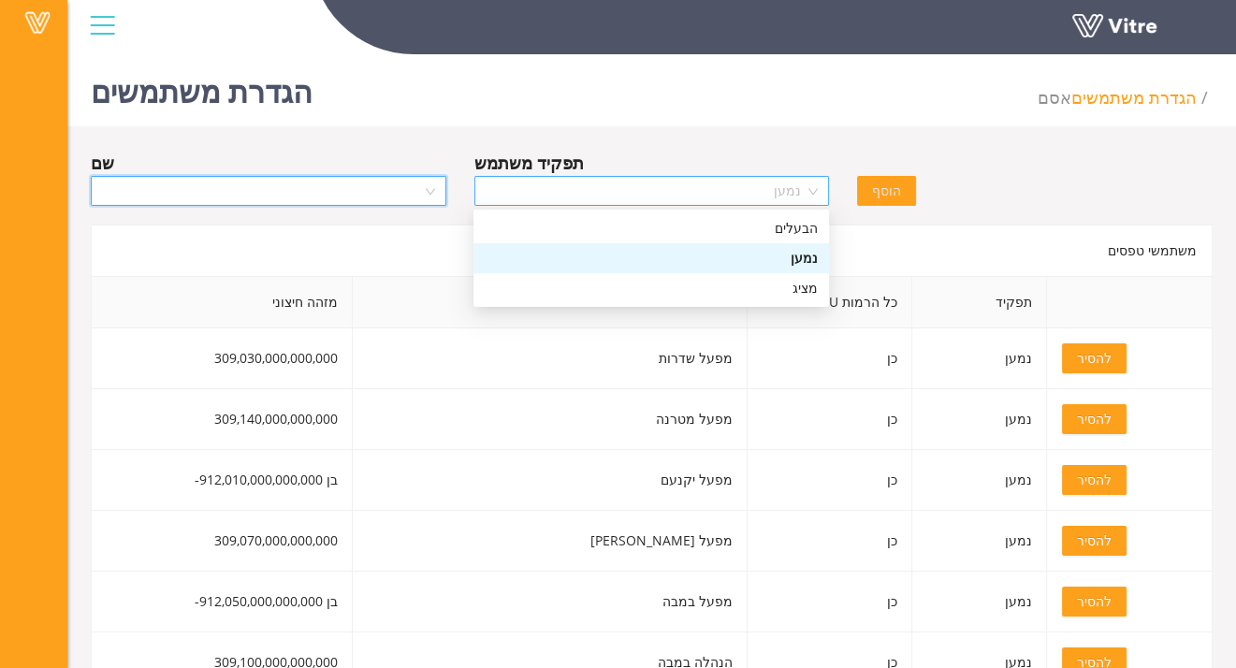
click at [813, 188] on span "נמען" at bounding box center [652, 191] width 333 height 28
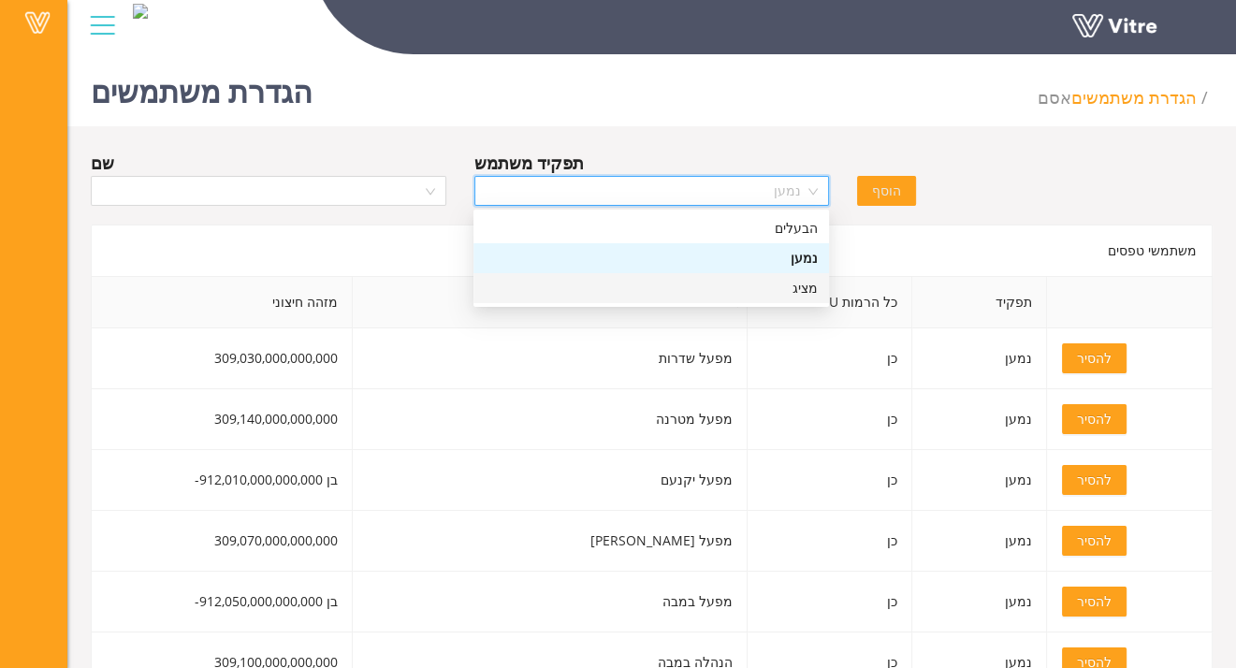
click at [812, 291] on div "מציג" at bounding box center [651, 288] width 333 height 21
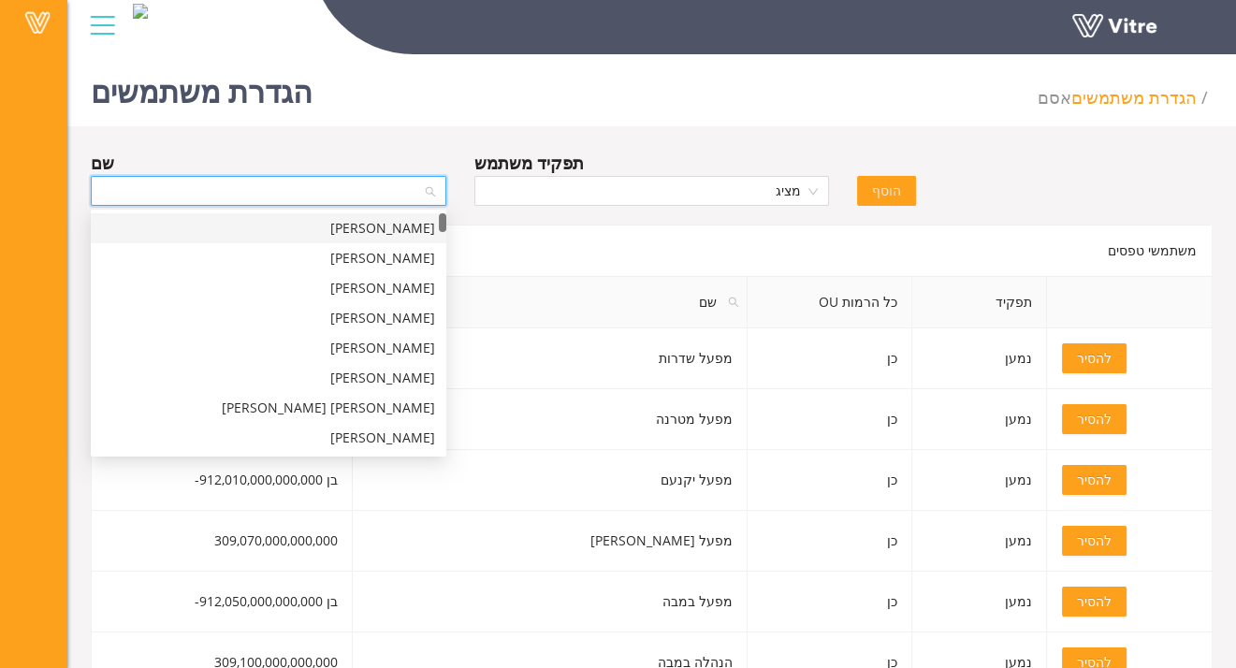
click at [373, 189] on input "search" at bounding box center [262, 191] width 320 height 28
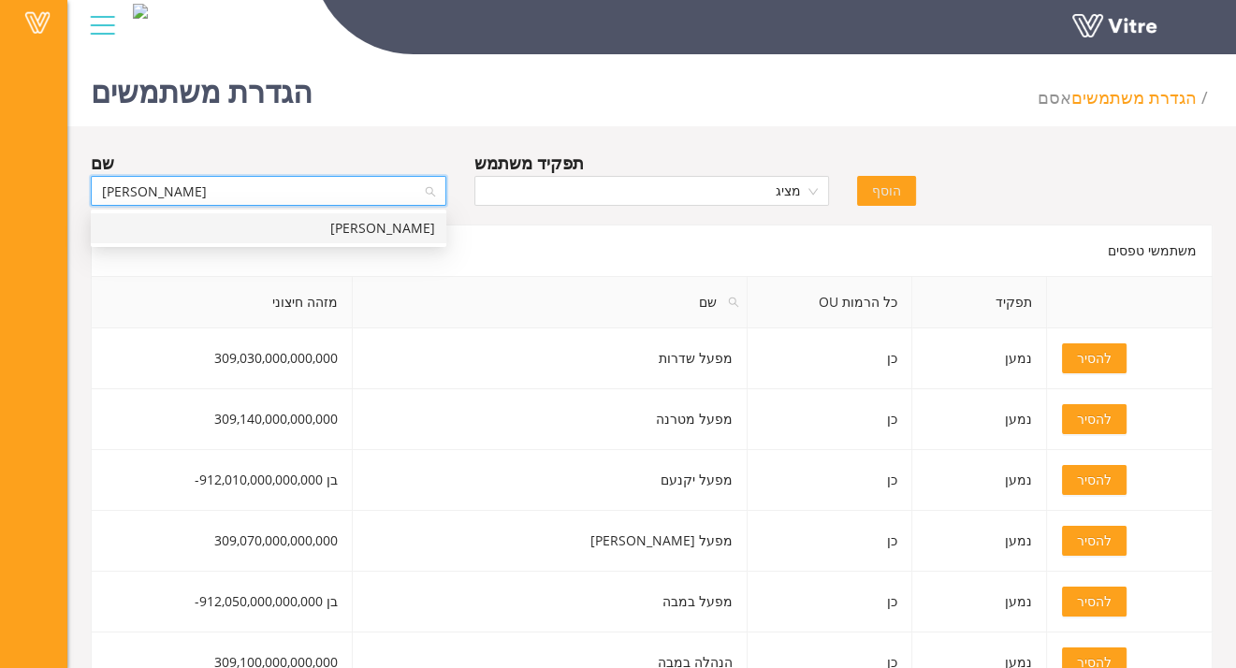
type input "אלון אשר"
click at [374, 223] on div "אלון אשר" at bounding box center [268, 228] width 333 height 21
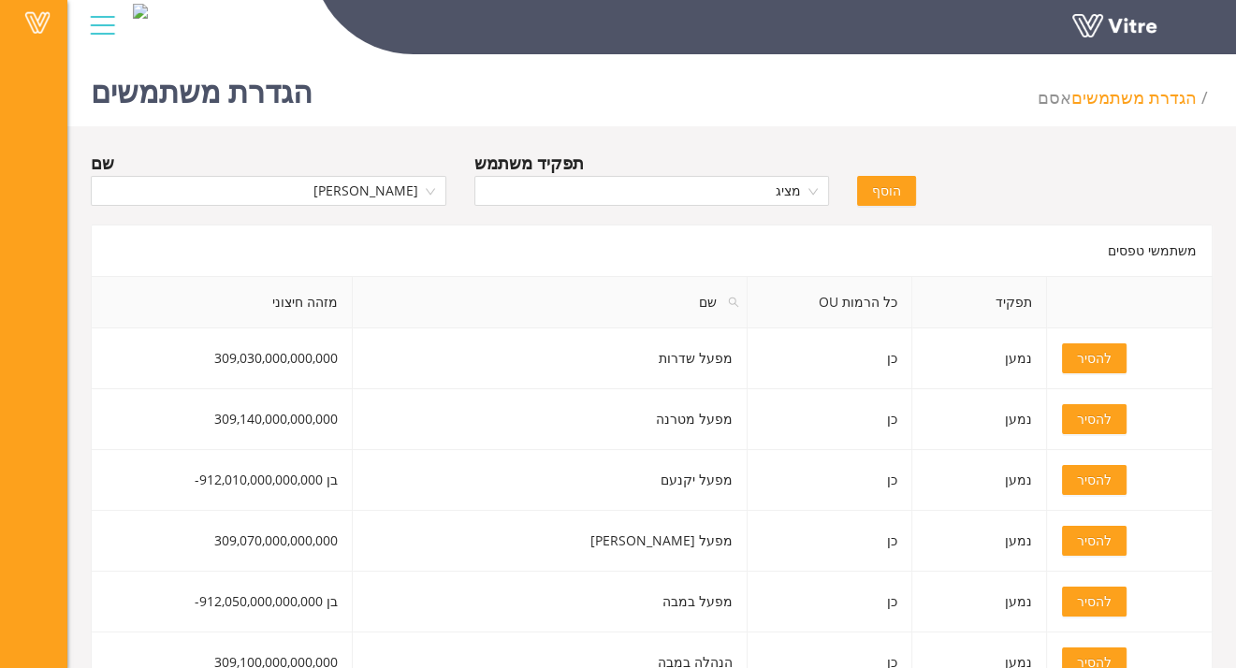
click at [884, 193] on span "הוסף" at bounding box center [886, 191] width 29 height 21
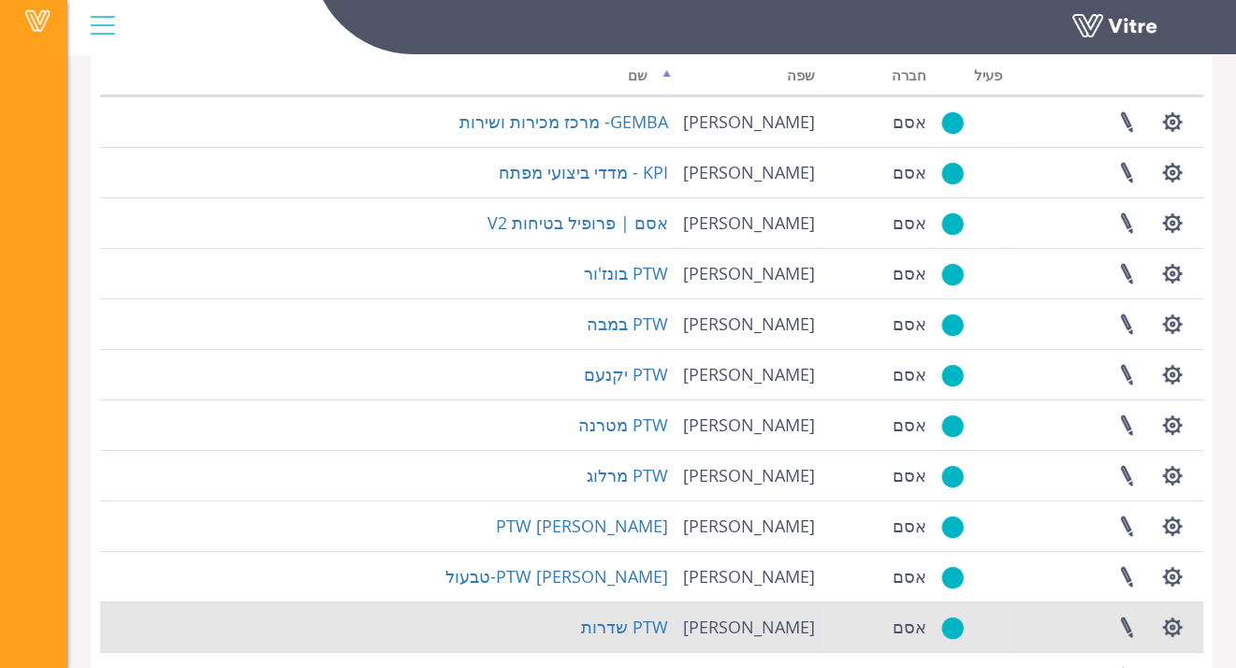
scroll to position [281, 0]
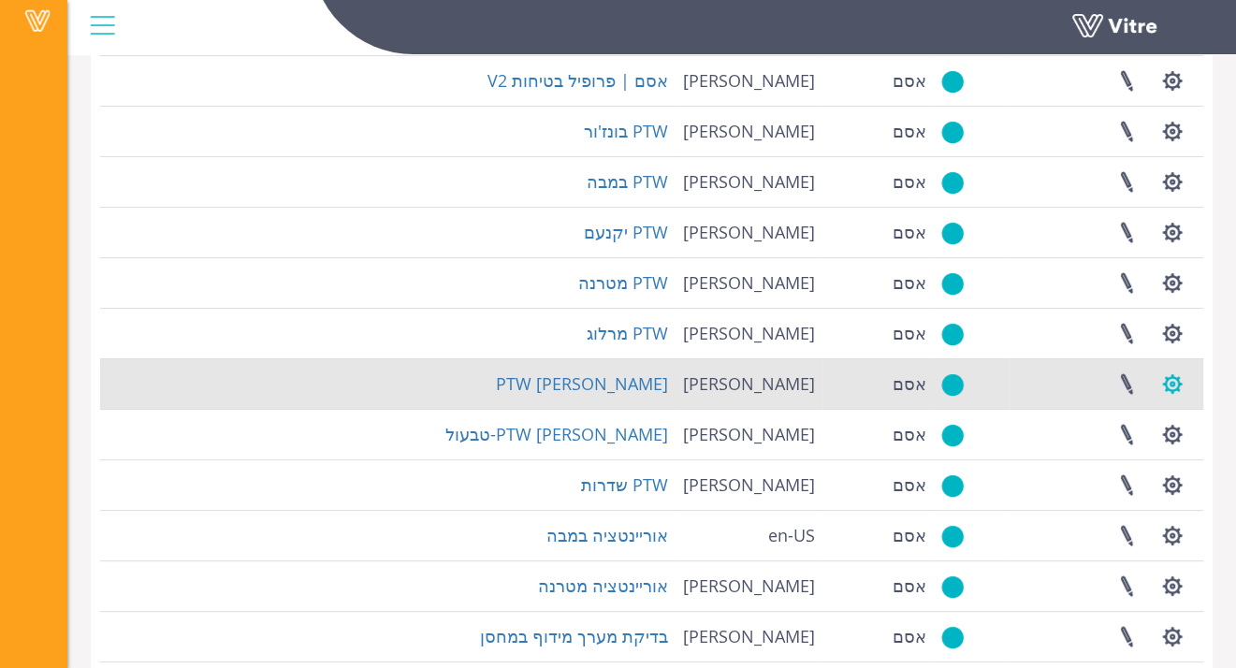
click at [1183, 382] on button "button" at bounding box center [1172, 384] width 47 height 50
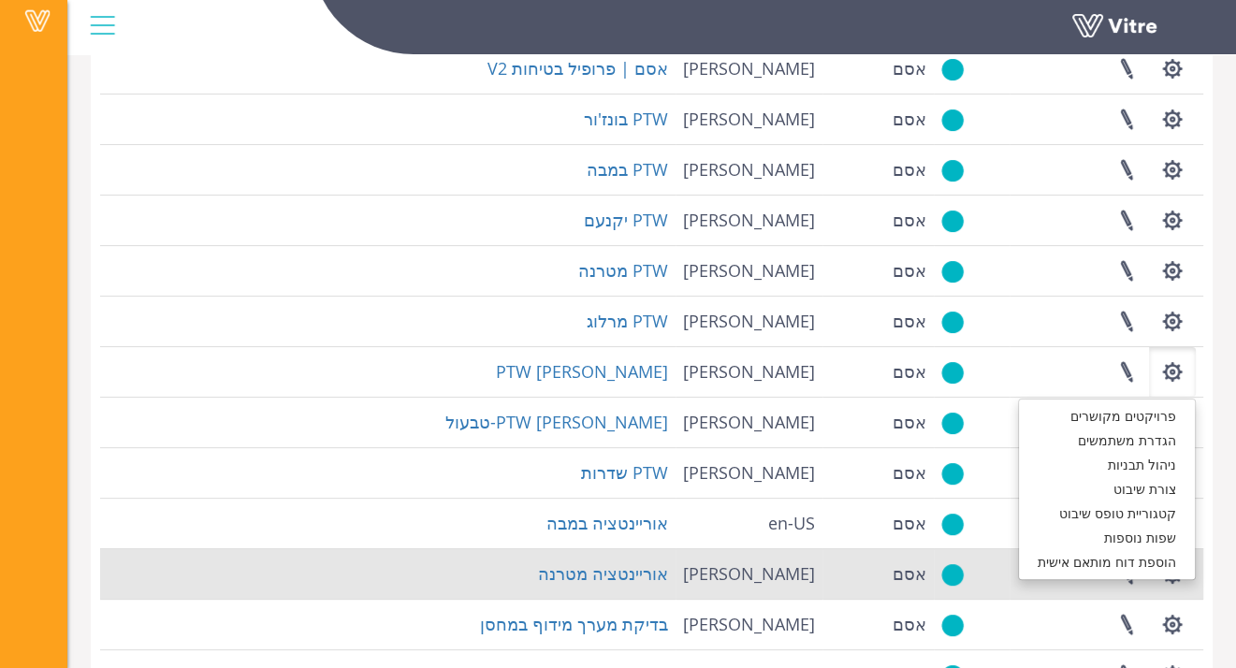
scroll to position [408, 0]
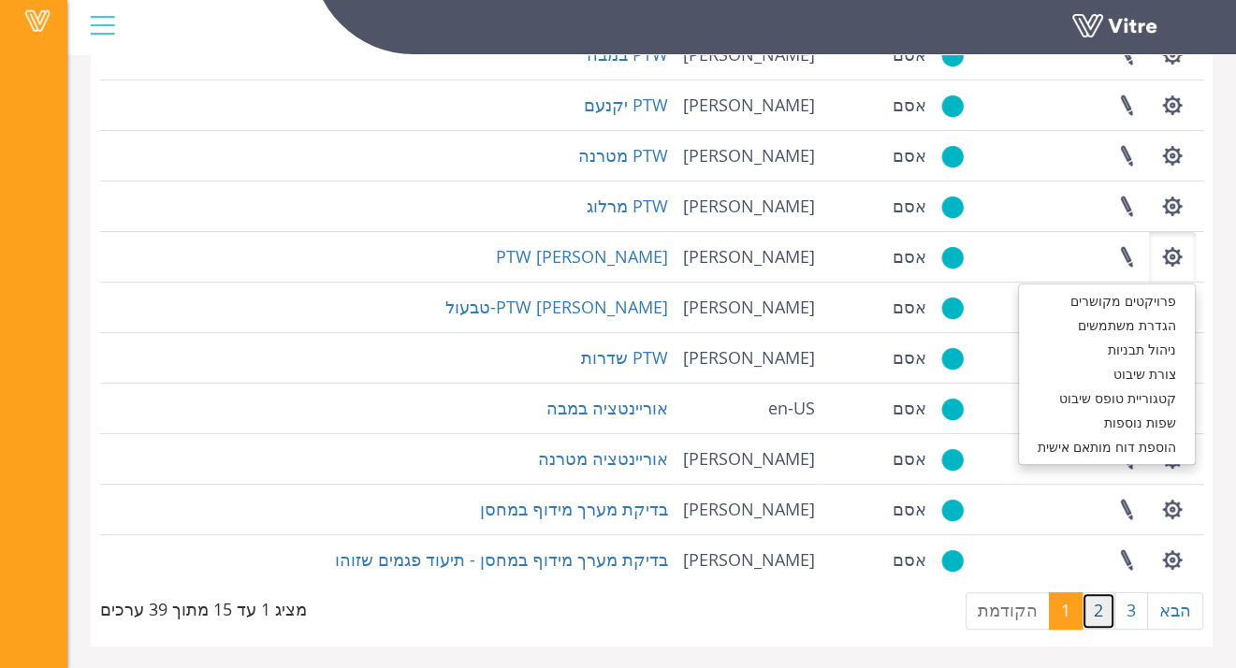
click at [1101, 609] on link "2" at bounding box center [1099, 610] width 34 height 37
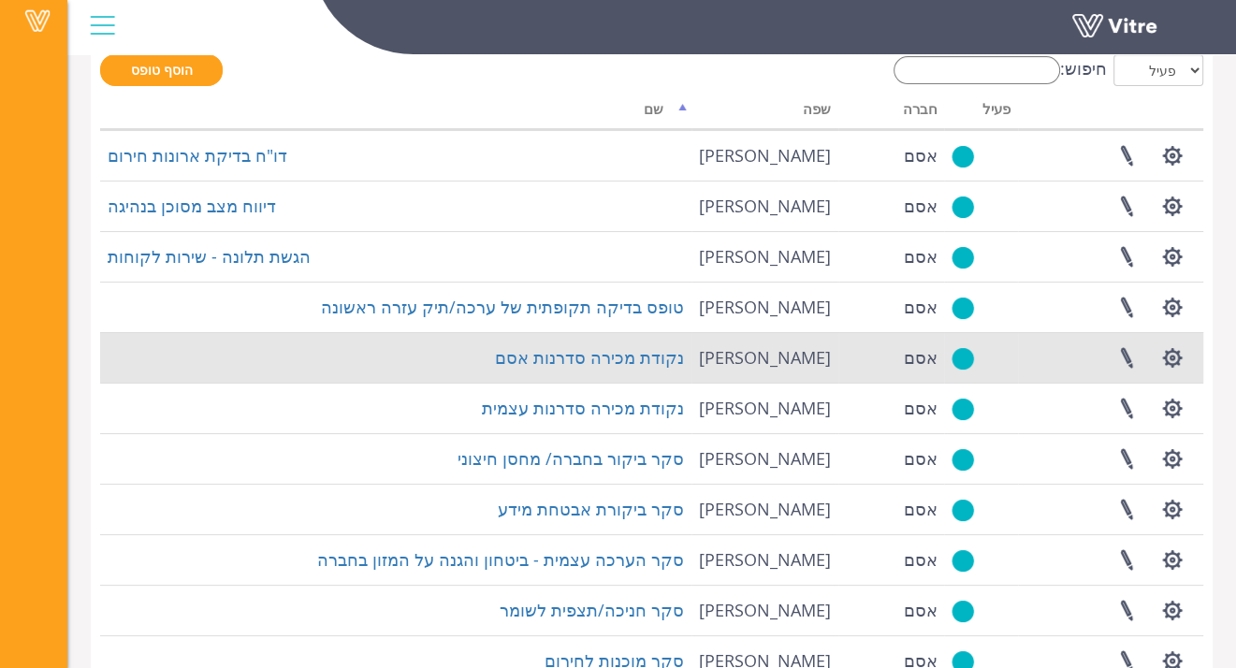
scroll to position [0, 0]
